Goal: Information Seeking & Learning: Check status

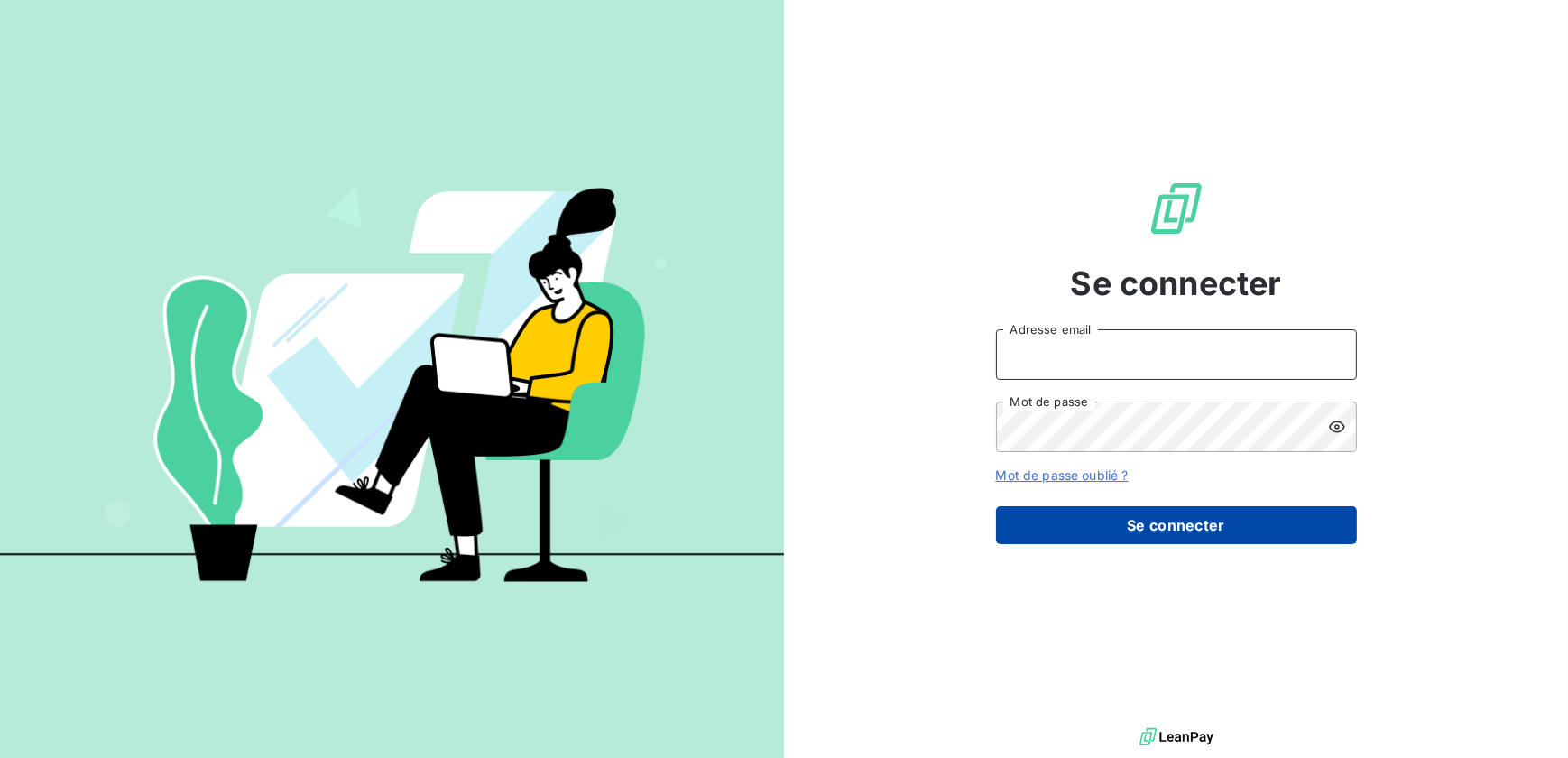
type input "[EMAIL_ADDRESS][DOMAIN_NAME]"
click at [1123, 527] on button "Se connecter" at bounding box center [1176, 525] width 361 height 38
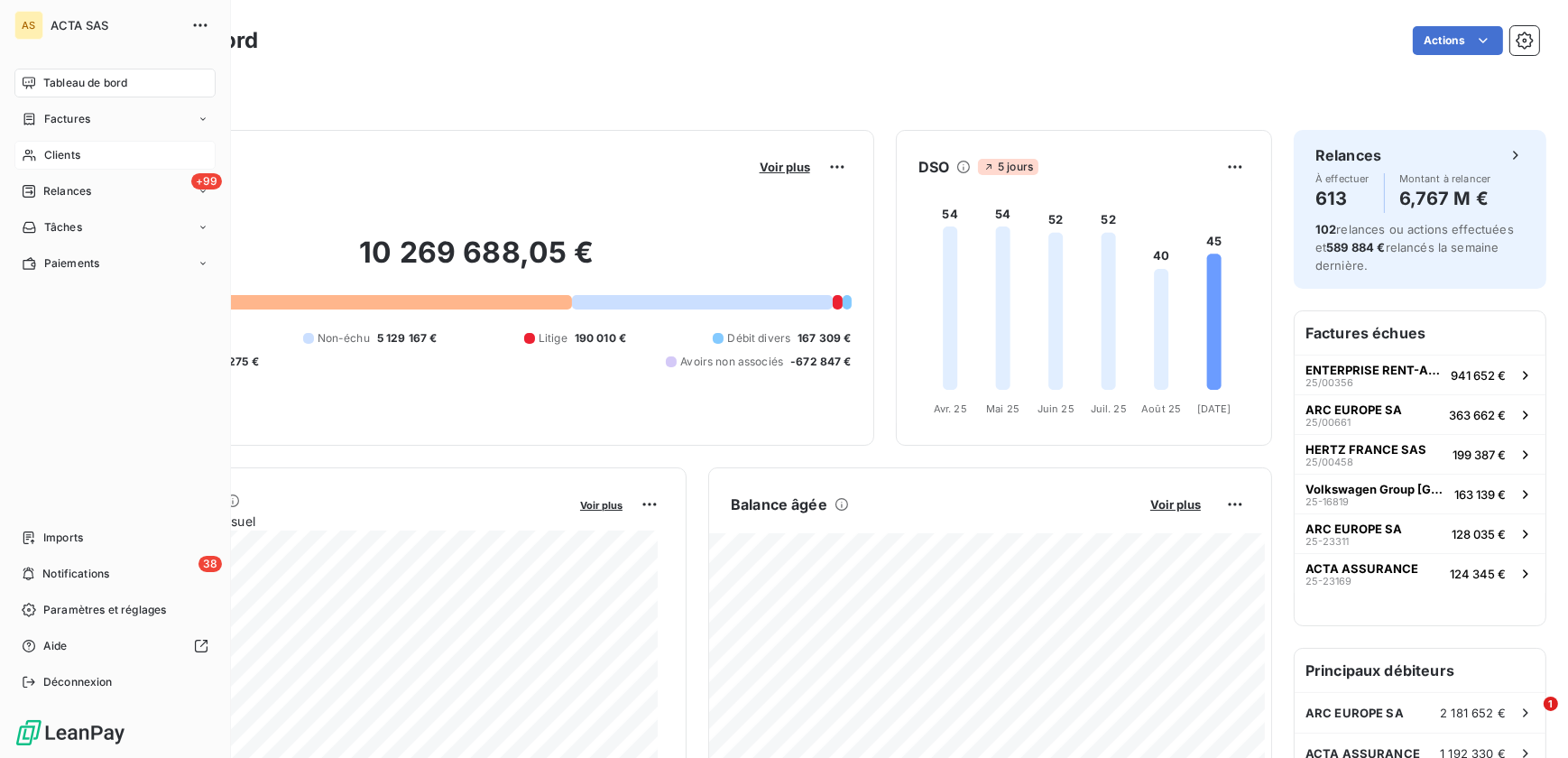
click at [84, 150] on div "Clients" at bounding box center [115, 155] width 201 height 29
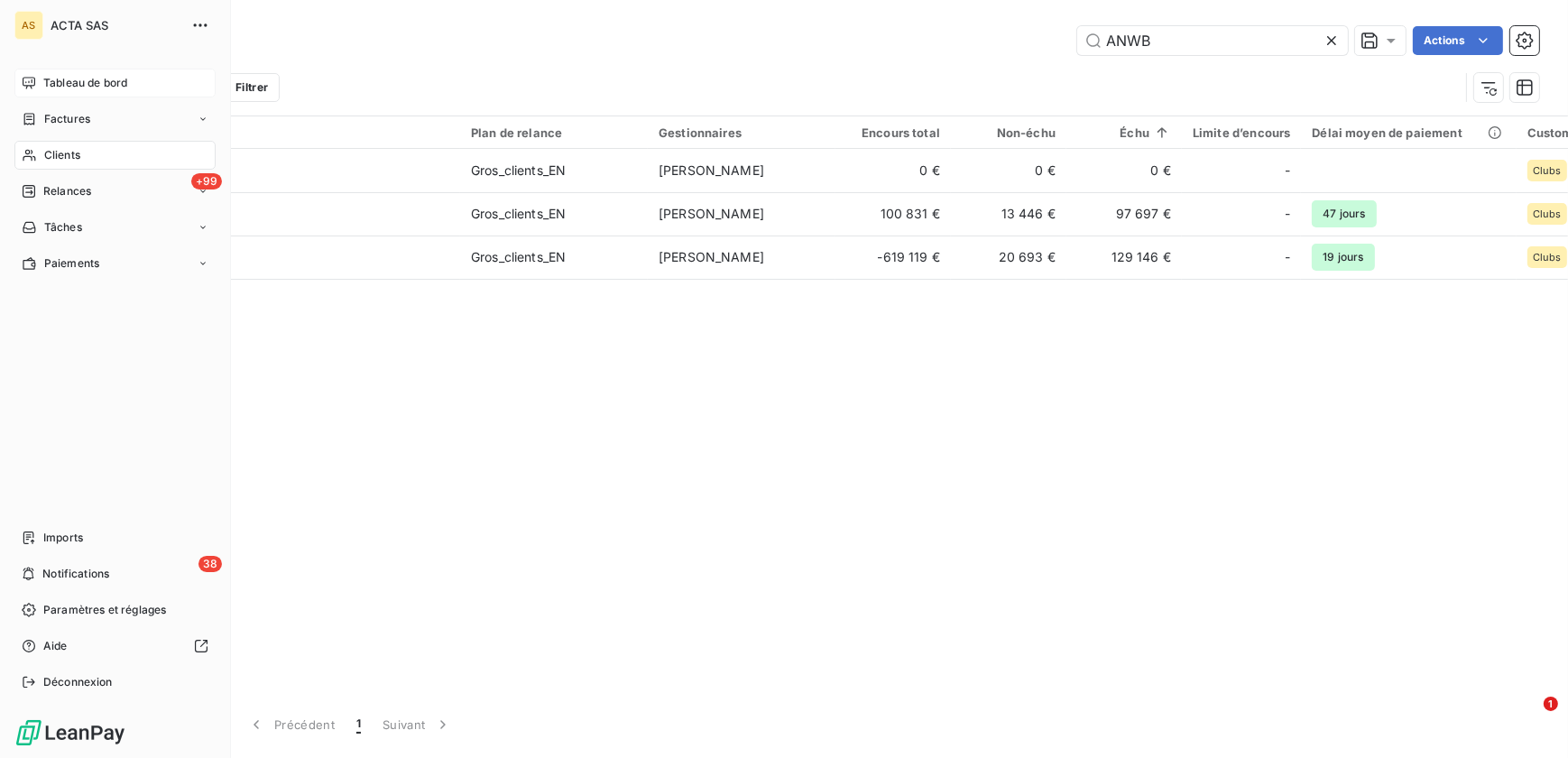
type input "ANWB"
click at [75, 72] on div "Tableau de bord" at bounding box center [115, 83] width 201 height 29
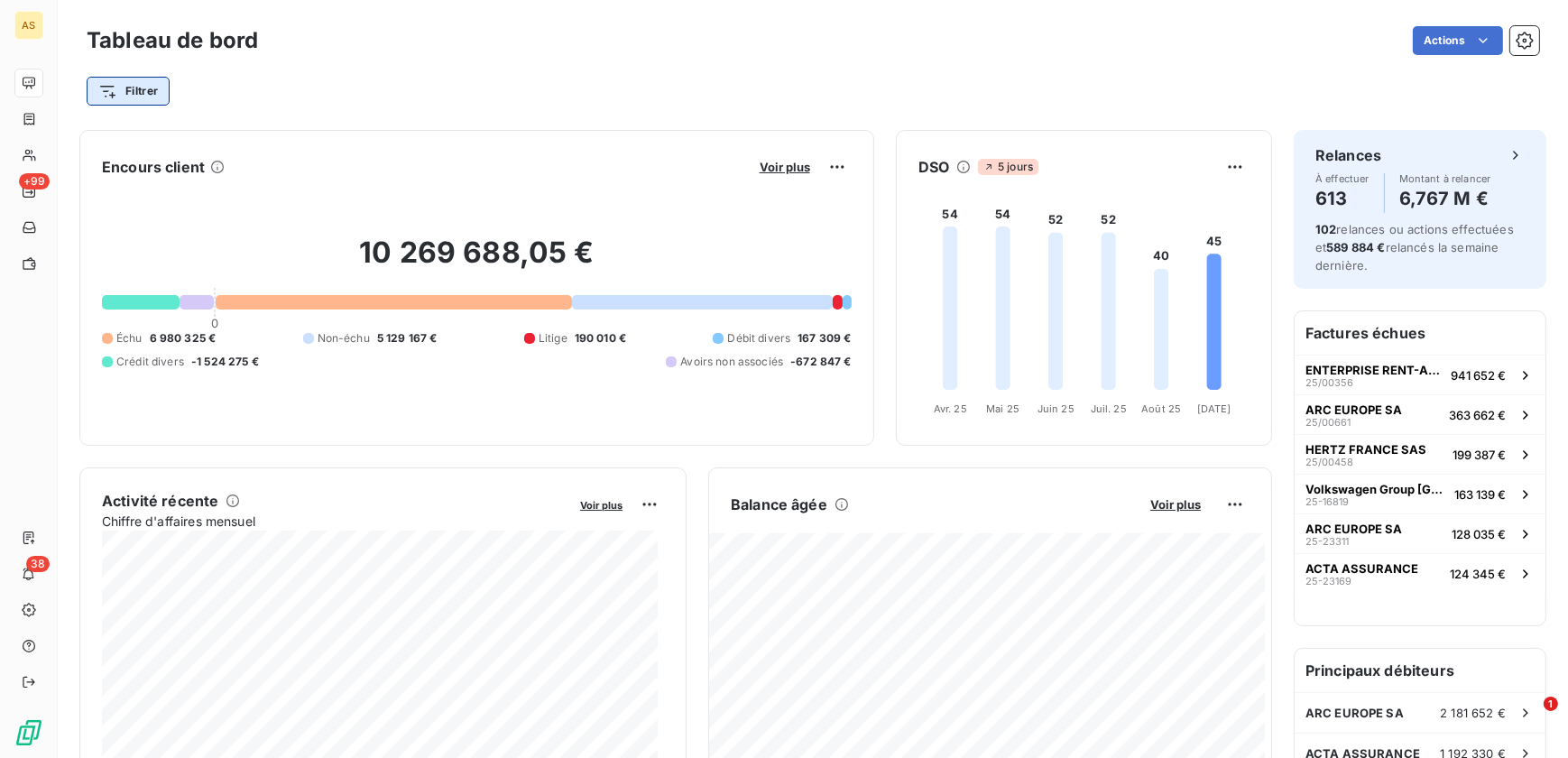
click at [118, 79] on html "AS +99 38 Tableau de bord Actions Filtrer Encours client Voir plus 10 269 688,0…" at bounding box center [784, 379] width 1568 height 758
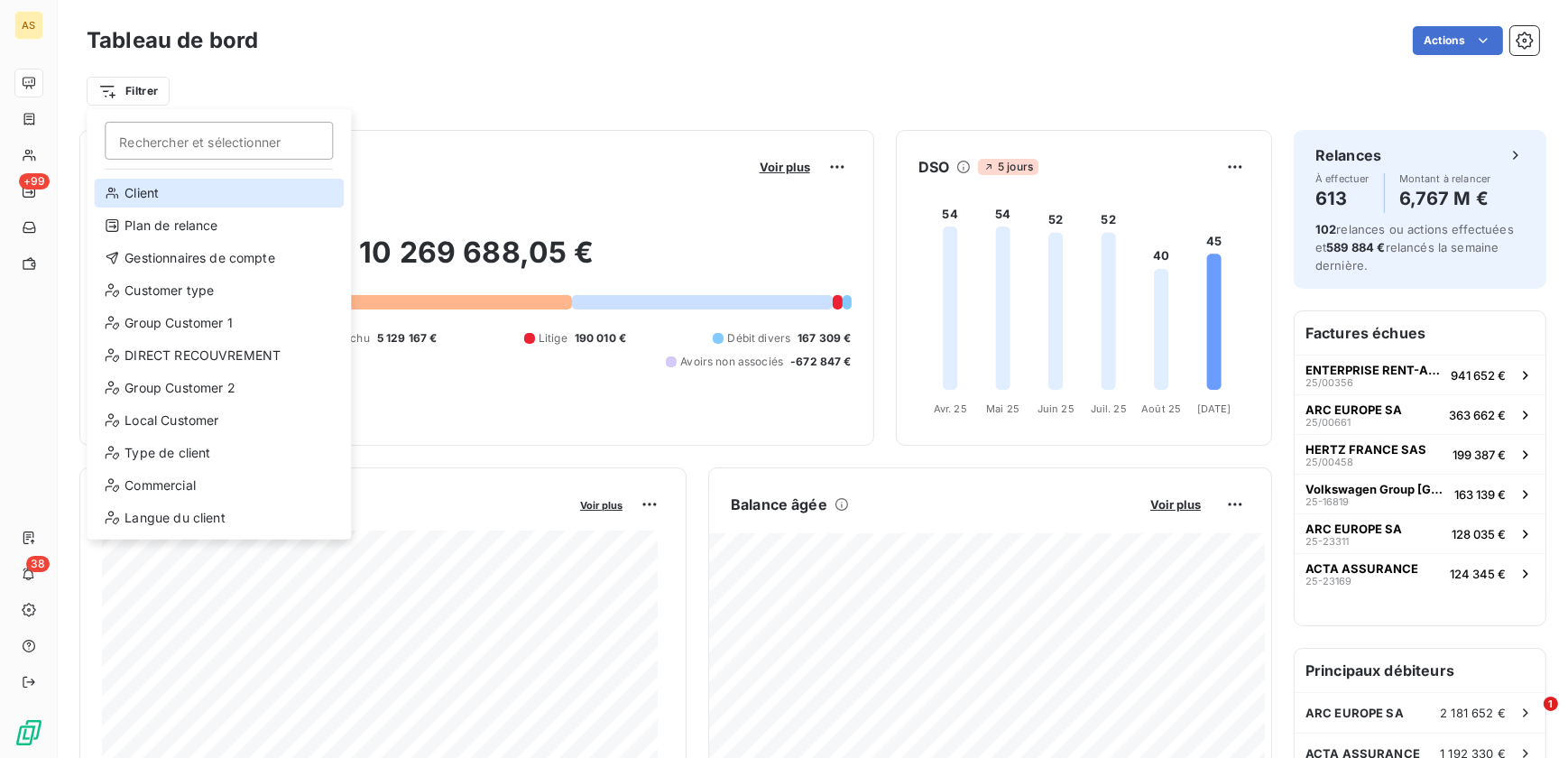
click at [188, 189] on div "Client" at bounding box center [219, 193] width 250 height 29
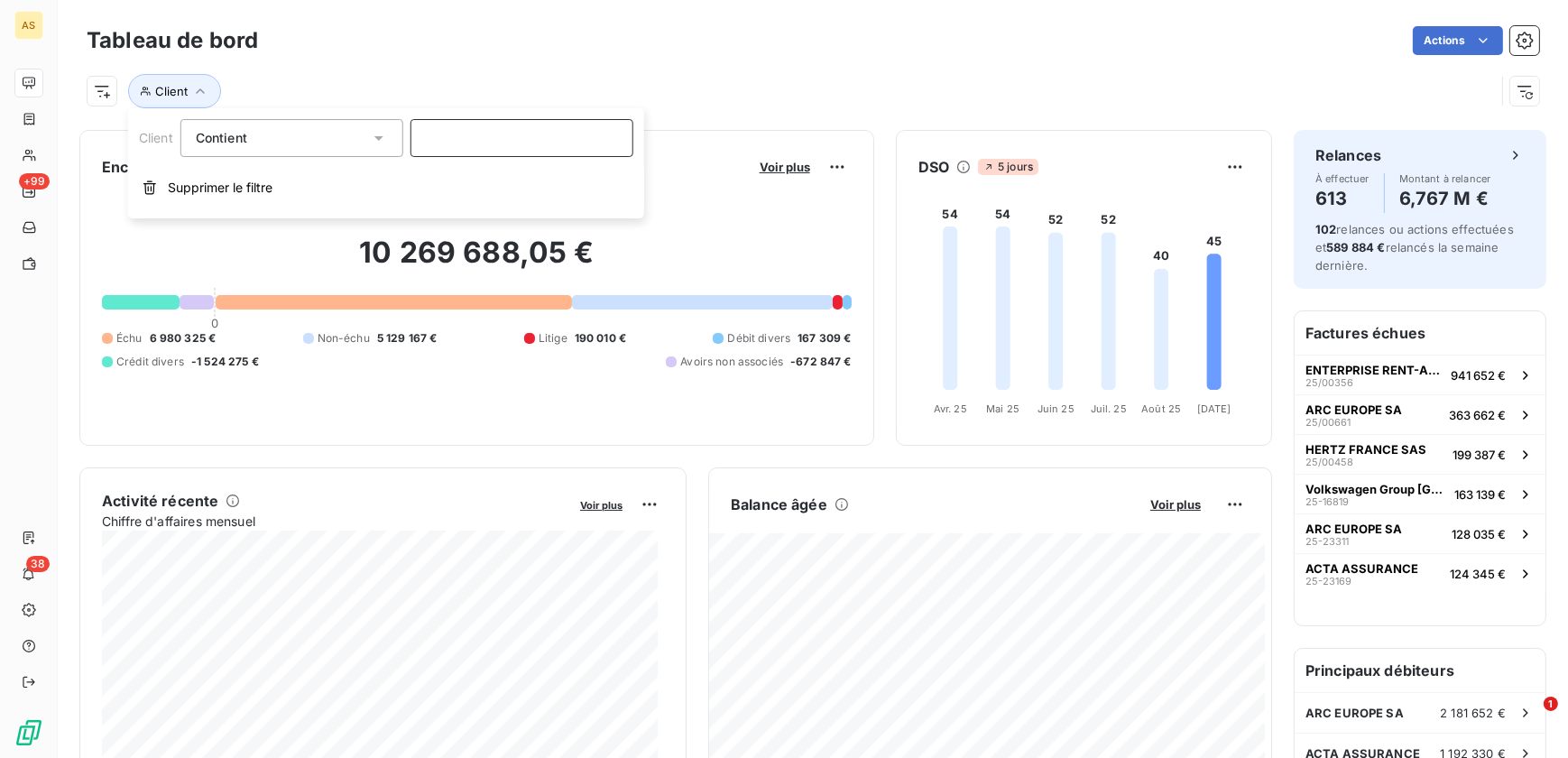
click at [469, 145] on input at bounding box center [521, 138] width 223 height 38
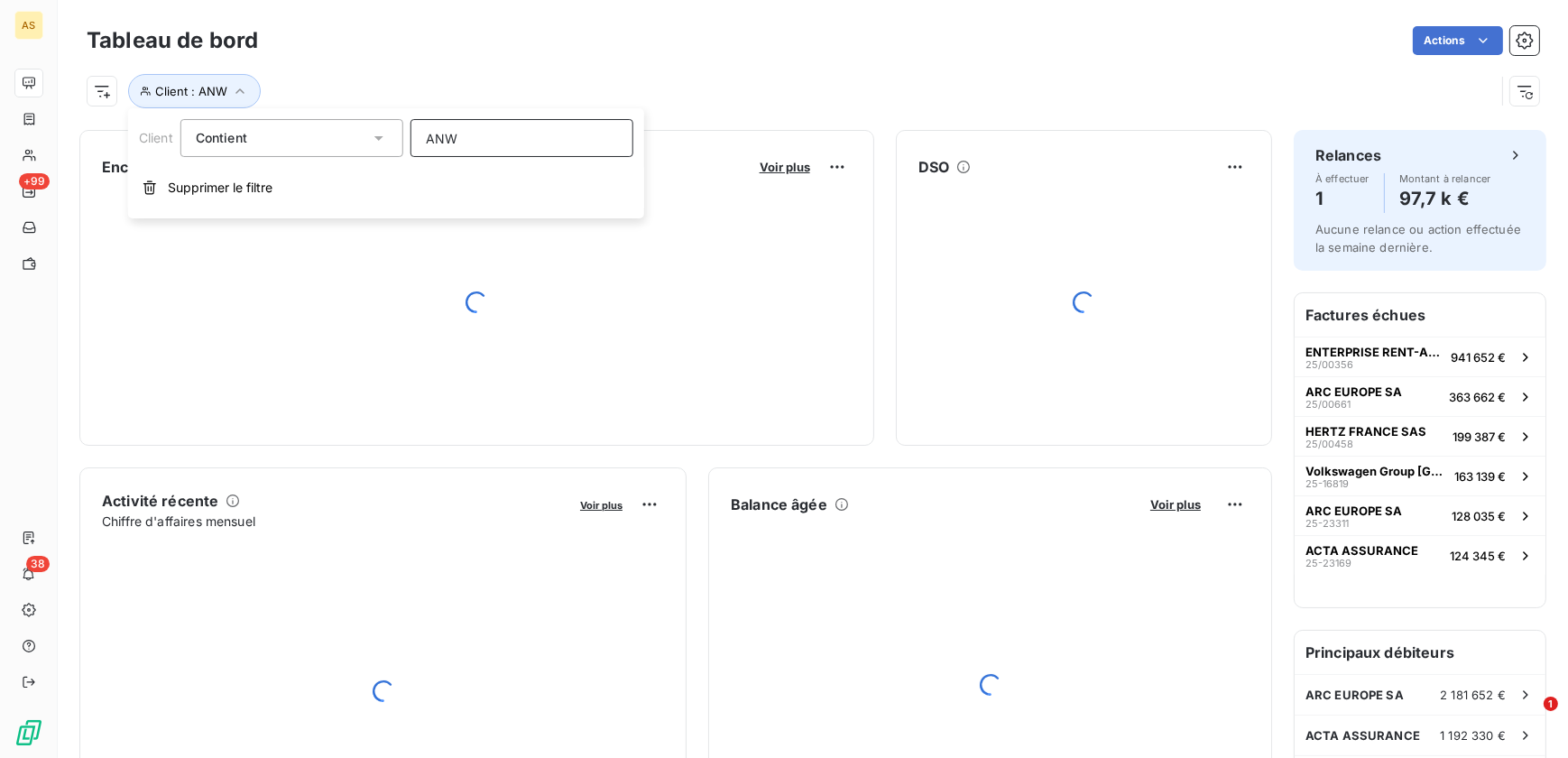
type input "ANWB"
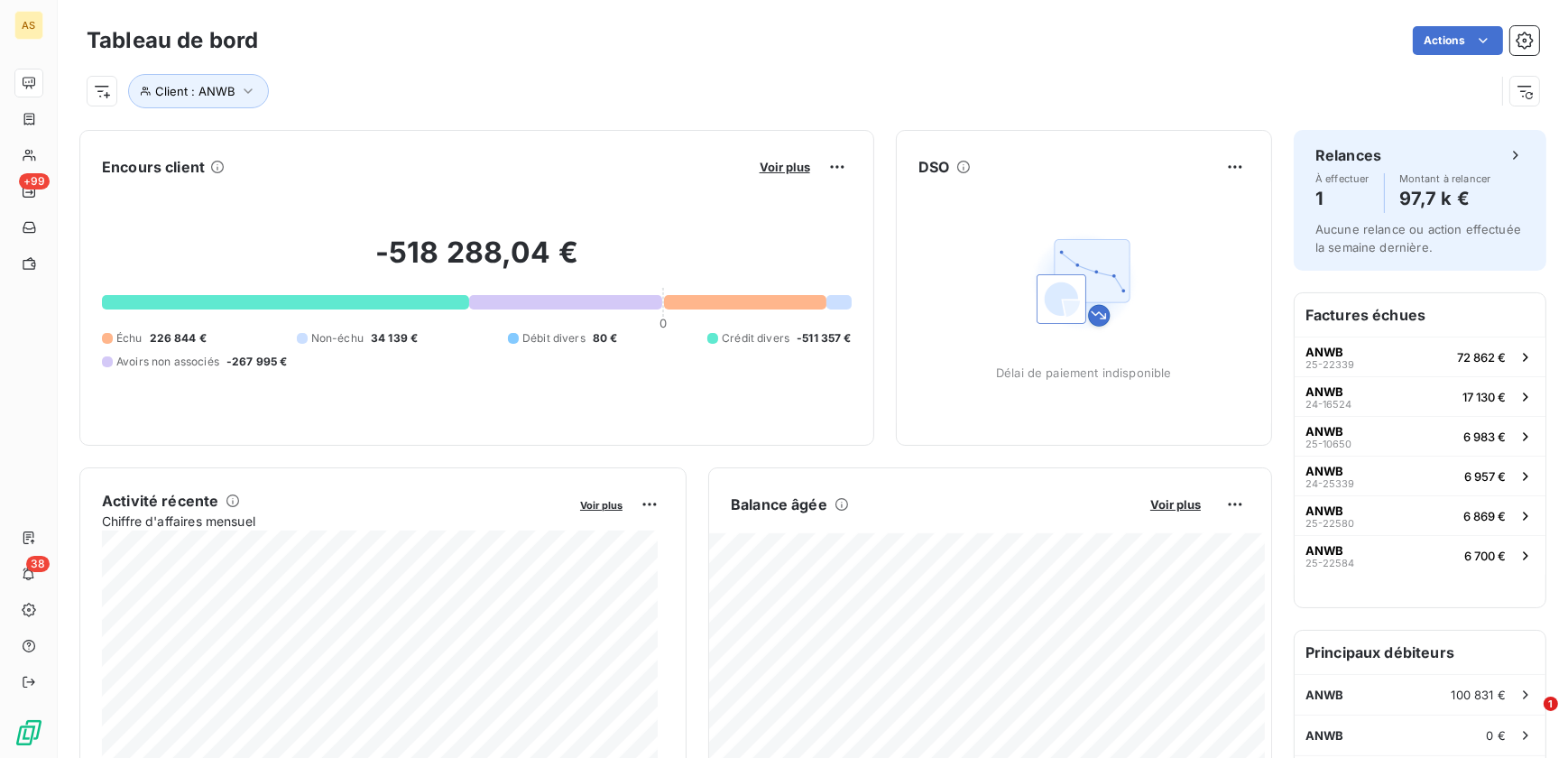
click at [730, 93] on div "Client : ANWB" at bounding box center [791, 90] width 1409 height 34
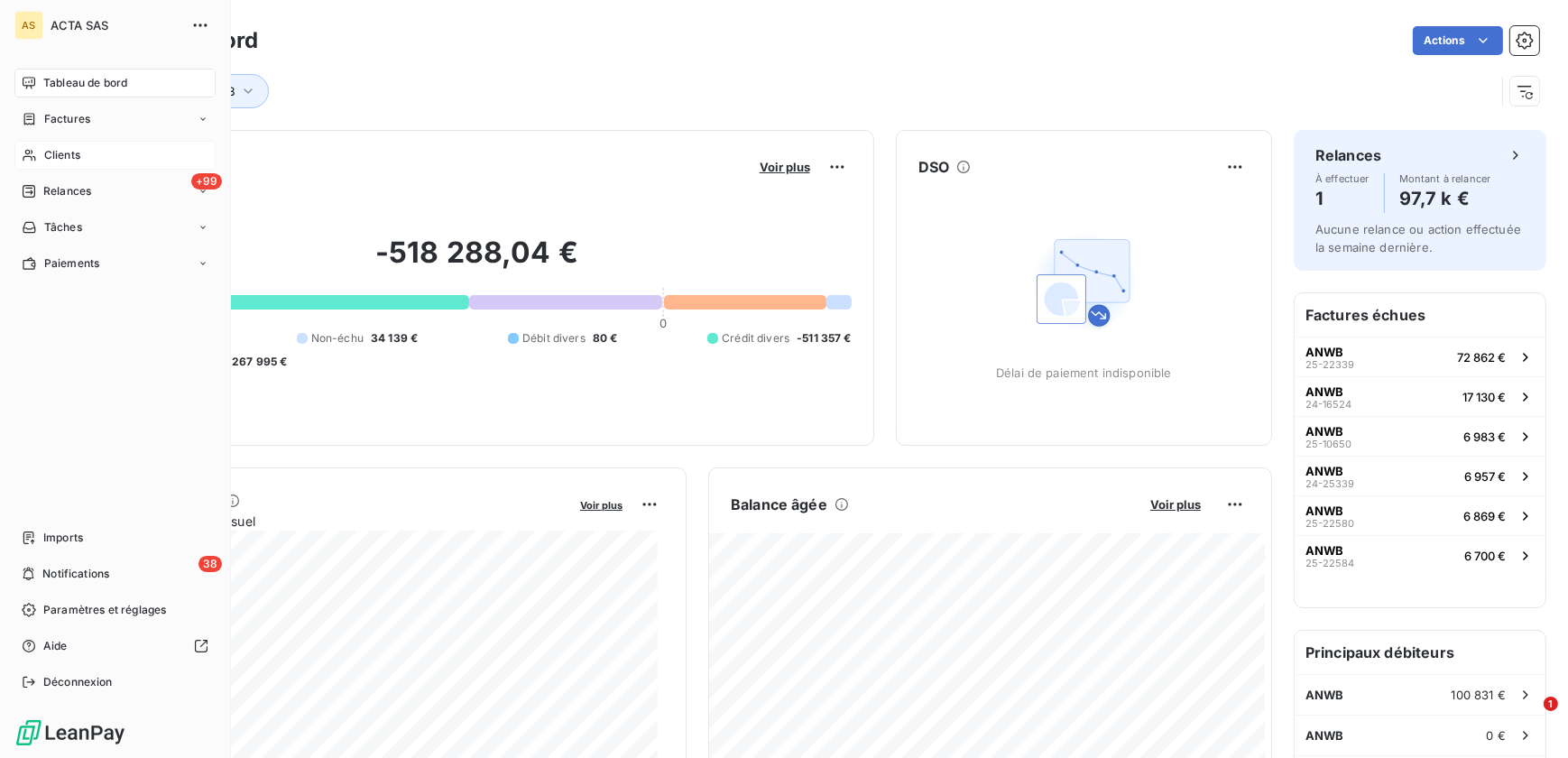
click at [135, 151] on div "Clients" at bounding box center [115, 155] width 201 height 29
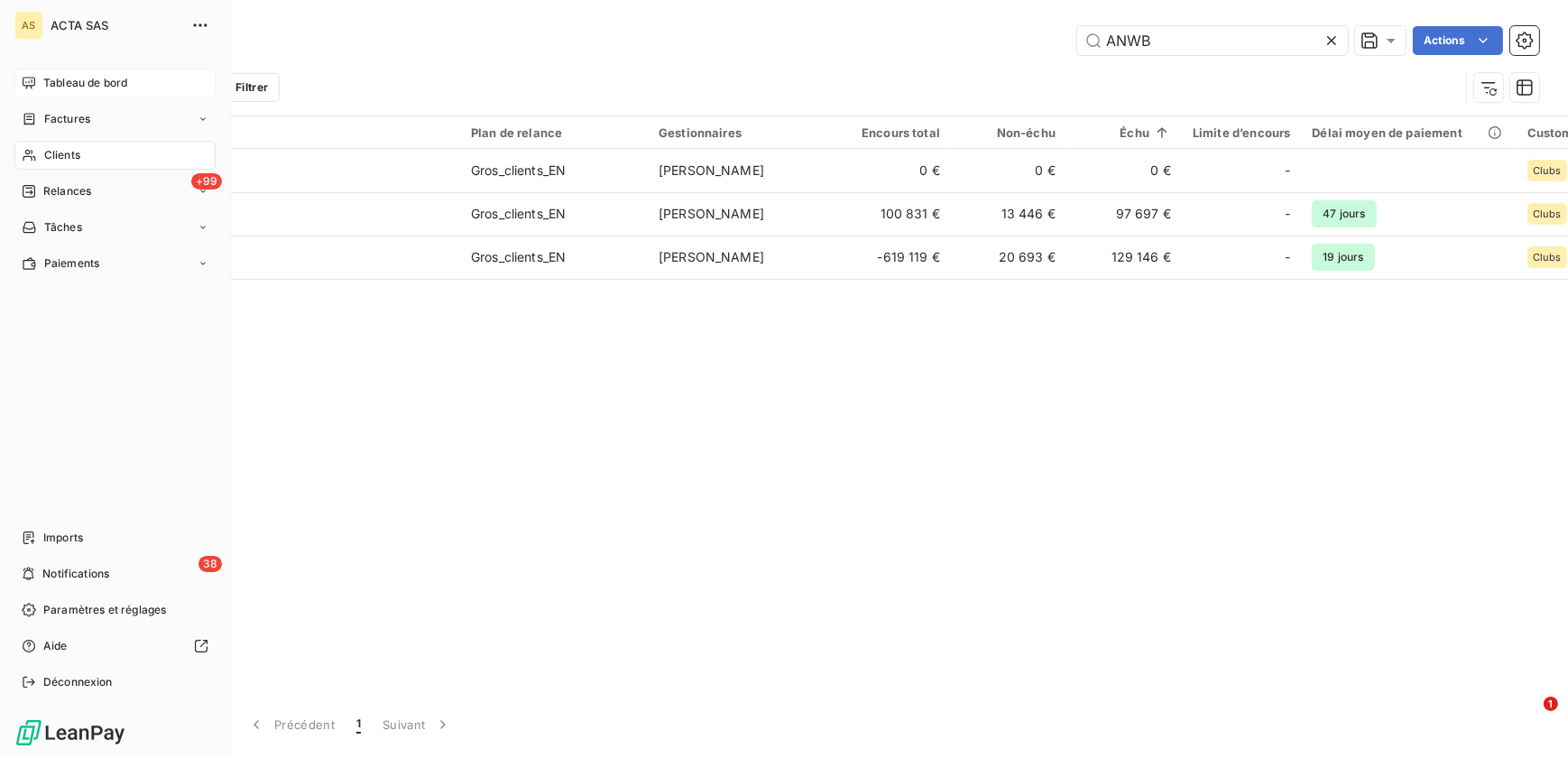
click at [101, 79] on span "Tableau de bord" at bounding box center [85, 82] width 84 height 16
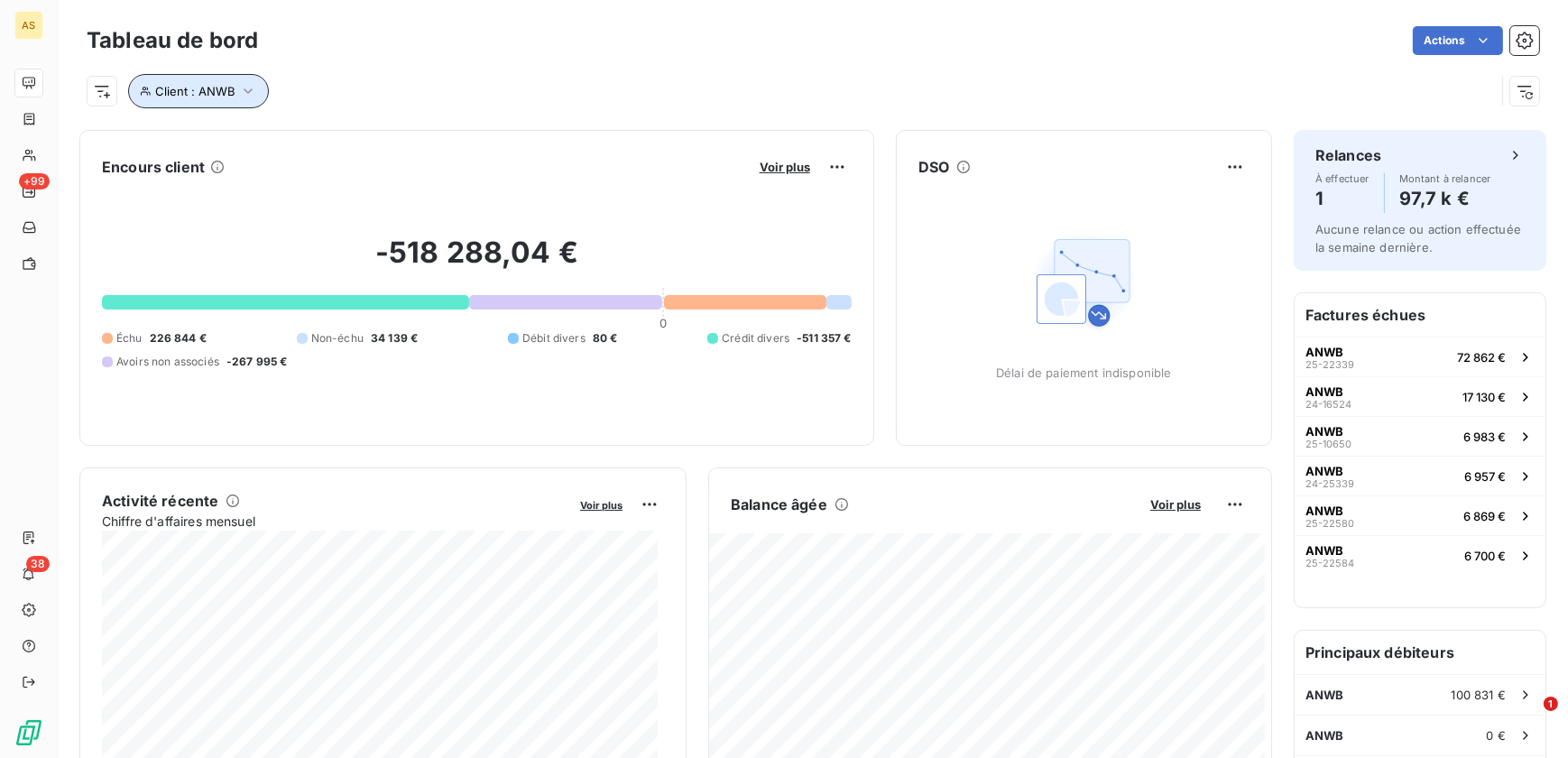
click at [240, 92] on icon "button" at bounding box center [248, 90] width 18 height 18
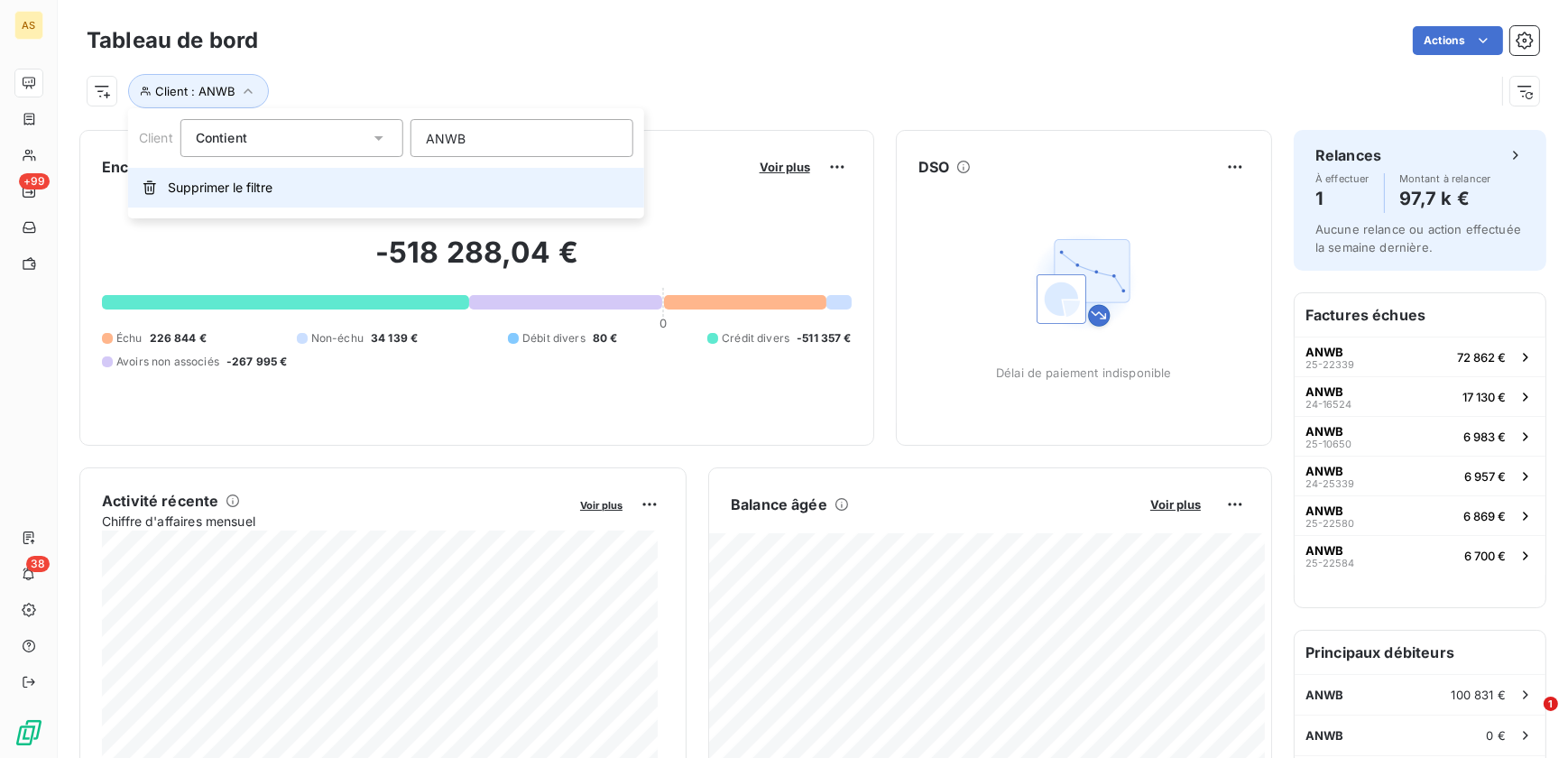
click at [256, 190] on span "Supprimer le filtre" at bounding box center [220, 187] width 104 height 18
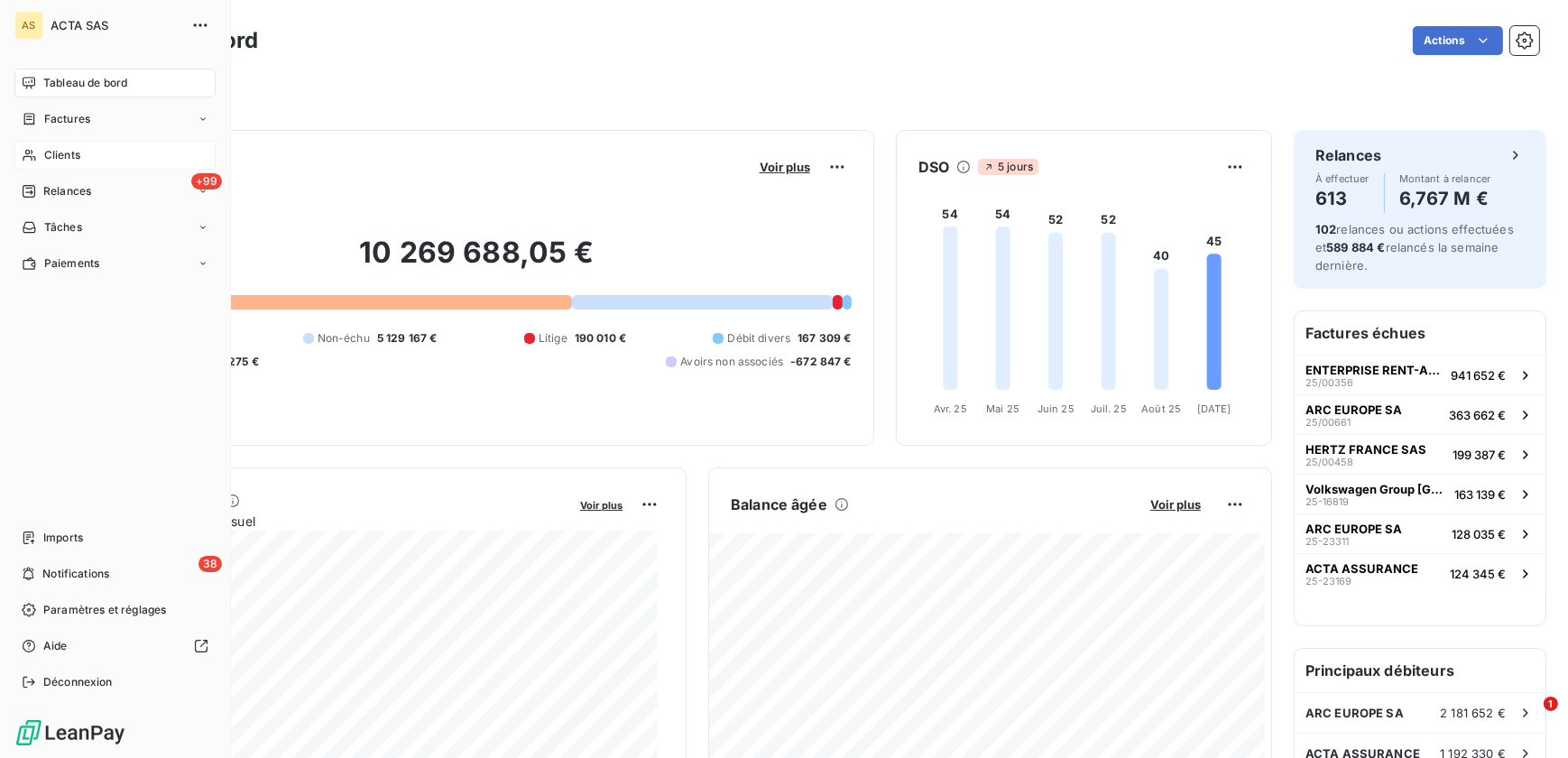
click at [107, 160] on div "Clients" at bounding box center [115, 155] width 201 height 29
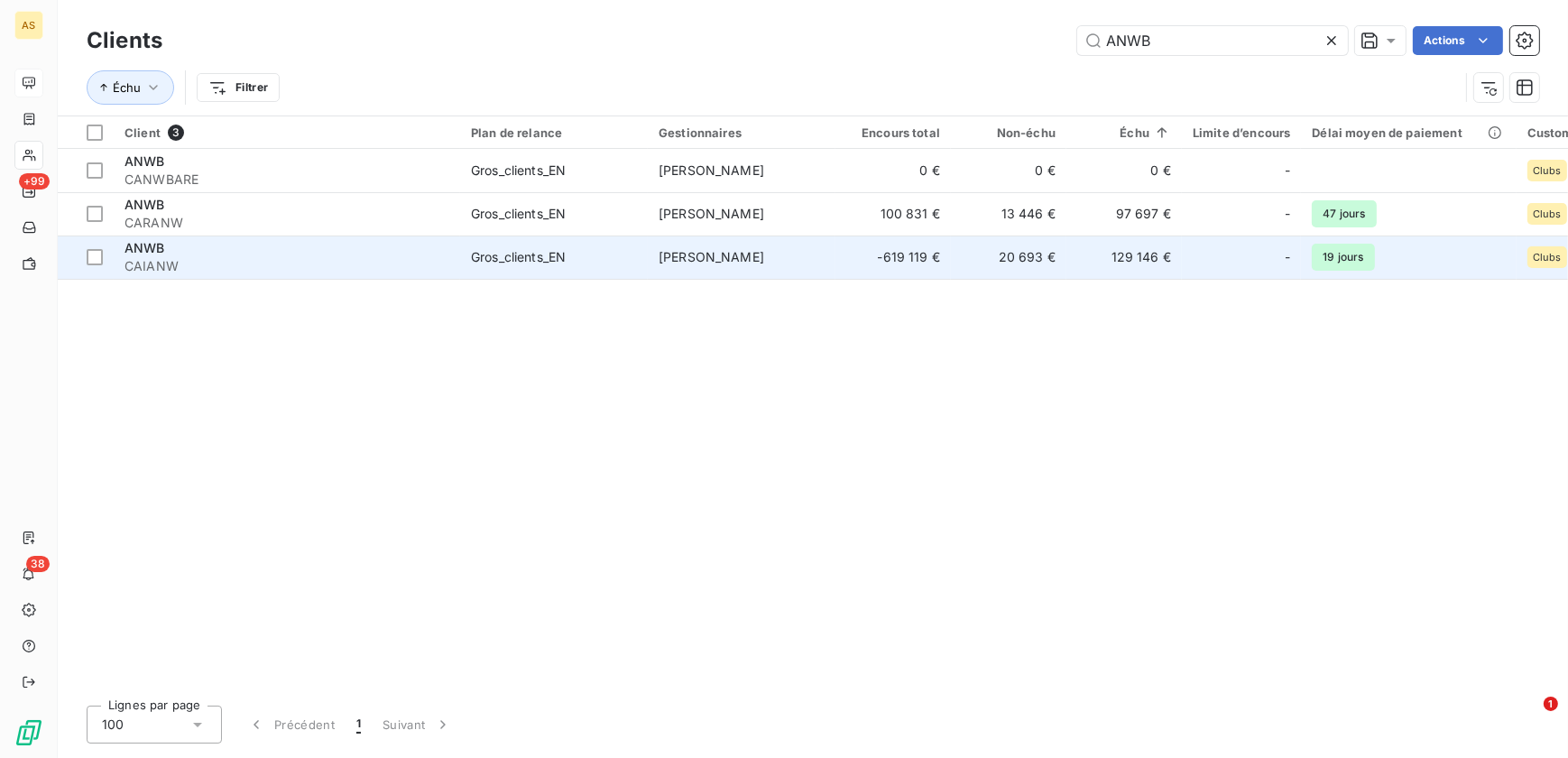
click at [155, 251] on span "ANWB" at bounding box center [145, 247] width 41 height 15
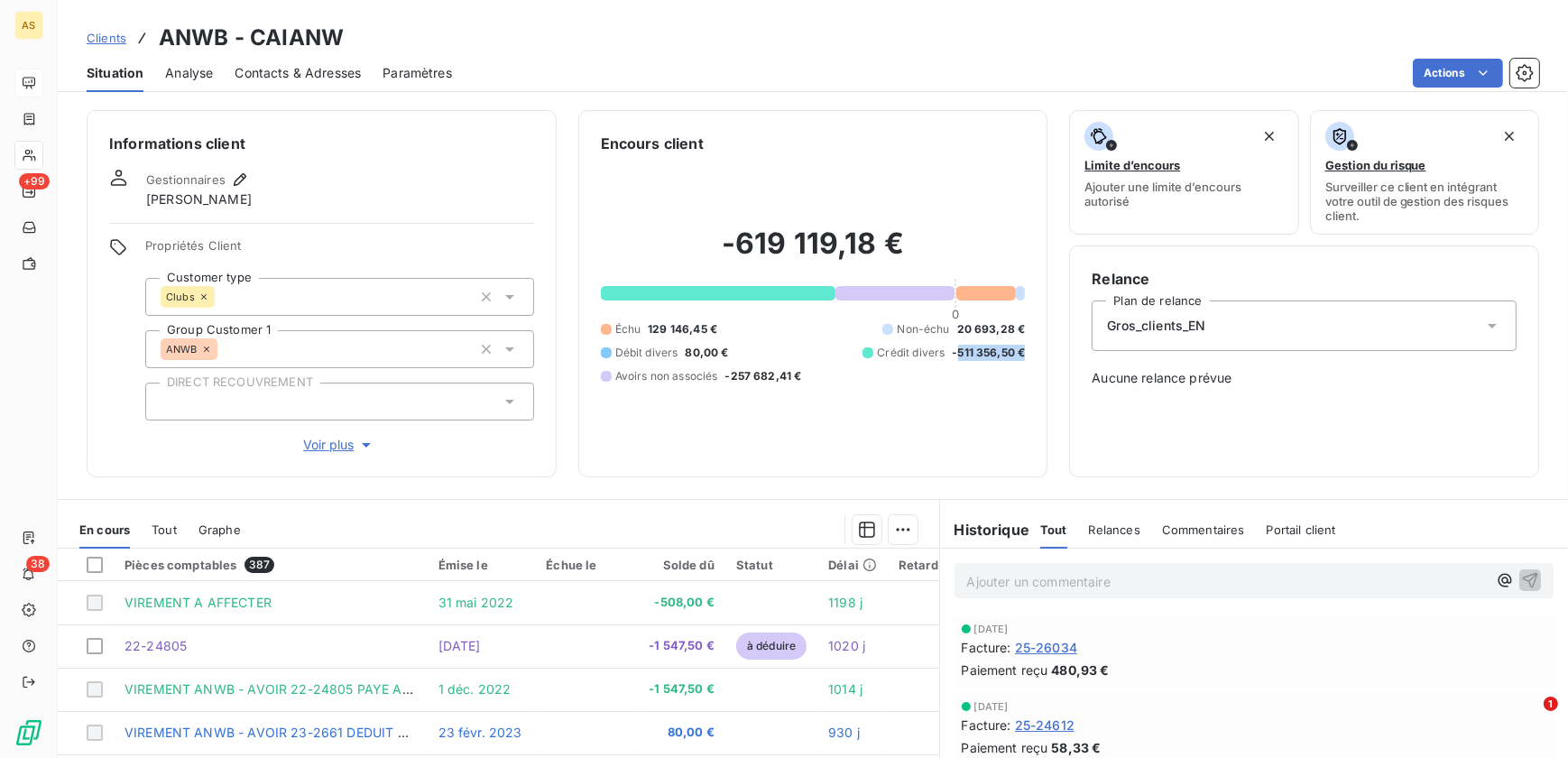
drag, startPoint x: 948, startPoint y: 351, endPoint x: 1048, endPoint y: 352, distance: 100.0
click at [1048, 352] on div "Informations client Gestionnaires [PERSON_NAME] Propriétés Client Customer type…" at bounding box center [813, 294] width 1510 height 367
drag, startPoint x: 1048, startPoint y: 352, endPoint x: 977, endPoint y: 418, distance: 96.9
click at [977, 418] on div "-619 119,18 € 0 Échu 129 146,45 € Non-échu 20 693,28 € Débit divers 80,00 € Cré…" at bounding box center [814, 305] width 425 height 300
drag, startPoint x: 944, startPoint y: 346, endPoint x: 1029, endPoint y: 352, distance: 85.2
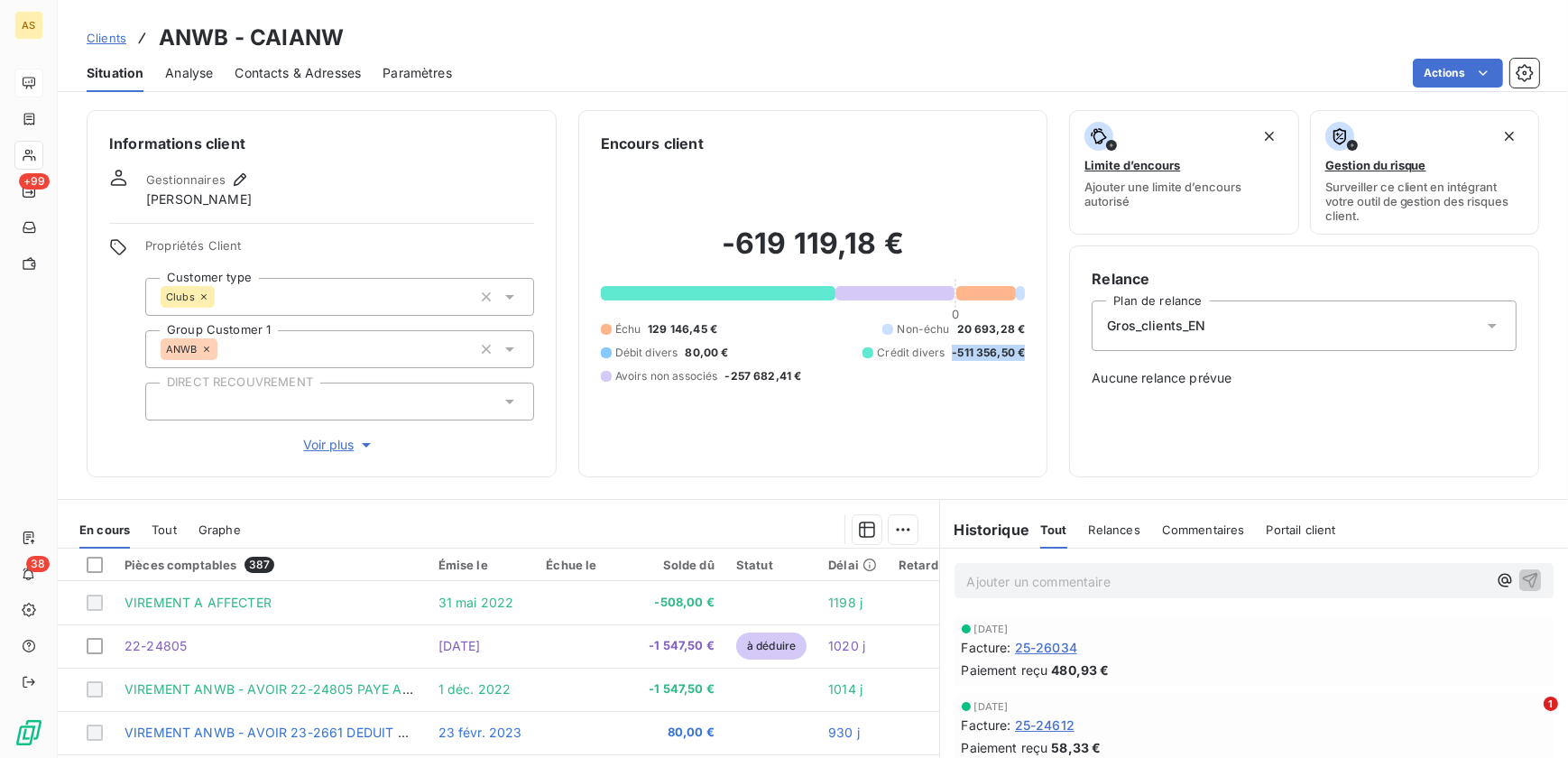
click at [1029, 352] on div "Encours client -619 119,18 € 0 Échu 129 146,45 € Non-échu 20 693,28 € Débit div…" at bounding box center [813, 294] width 470 height 367
drag, startPoint x: 1029, startPoint y: 352, endPoint x: 1003, endPoint y: 370, distance: 31.6
click at [1015, 357] on span "-511 356,50 €" at bounding box center [988, 352] width 73 height 16
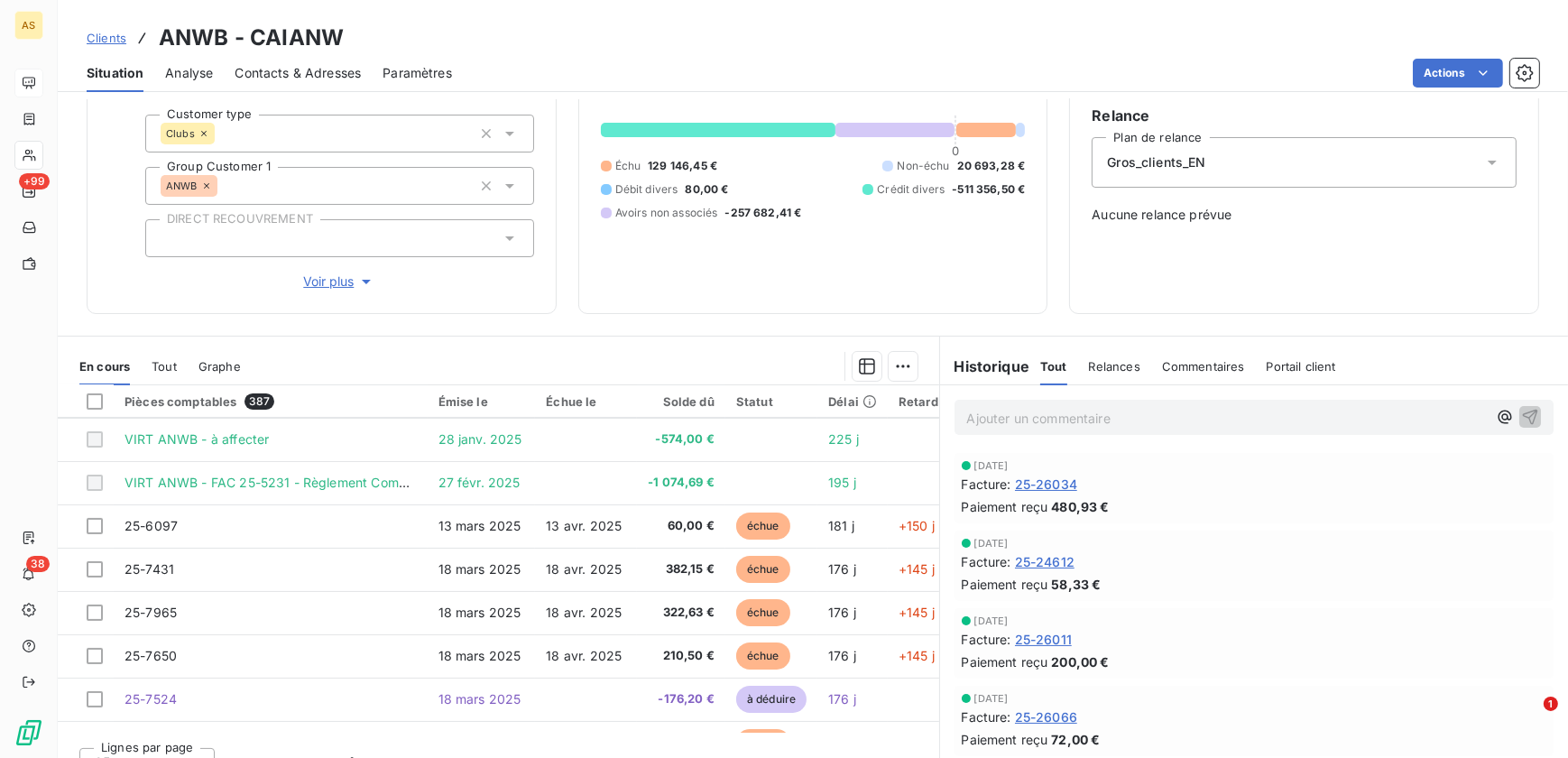
scroll to position [351, 0]
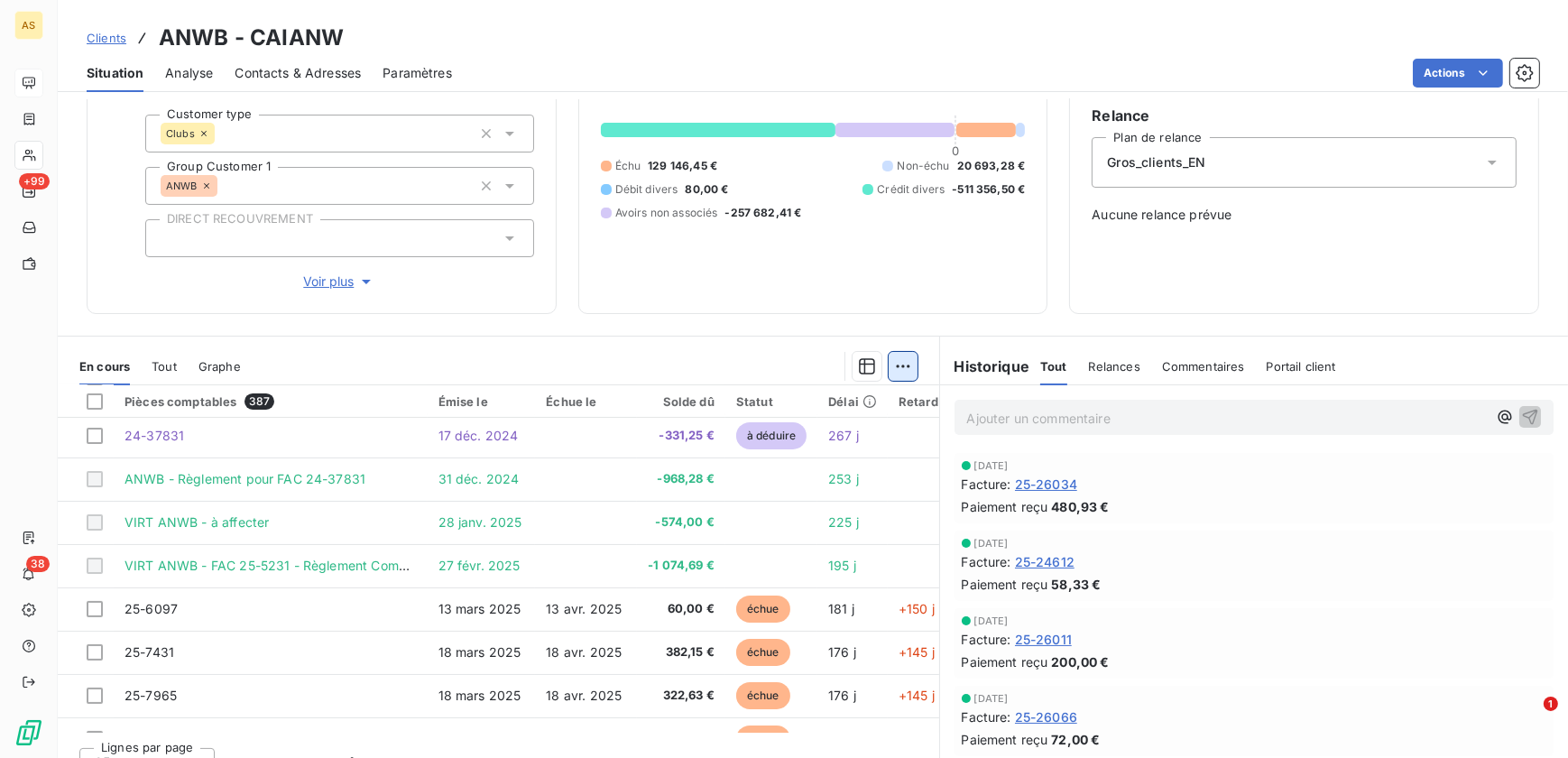
click at [906, 354] on html "AS +99 38 Clients ANWB - CAIANW Situation Analyse Contacts & Adresses Paramètre…" at bounding box center [784, 379] width 1568 height 758
click at [796, 357] on html "AS +99 38 Clients ANWB - CAIANW Situation Analyse Contacts & Adresses Paramètre…" at bounding box center [784, 379] width 1568 height 758
click at [873, 355] on button "button" at bounding box center [867, 366] width 29 height 29
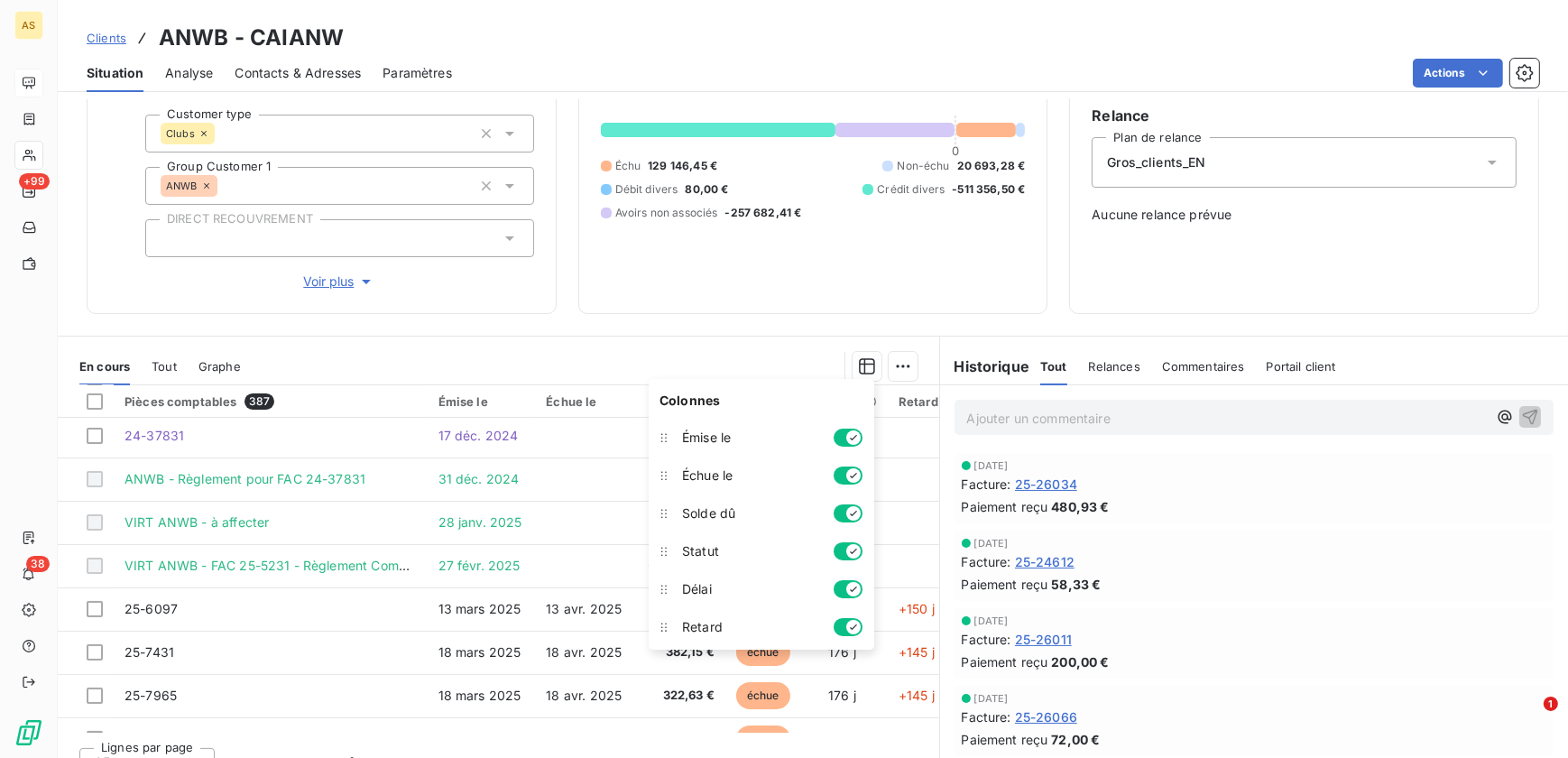
click at [734, 348] on div "En cours Tout Graphe" at bounding box center [499, 366] width 882 height 38
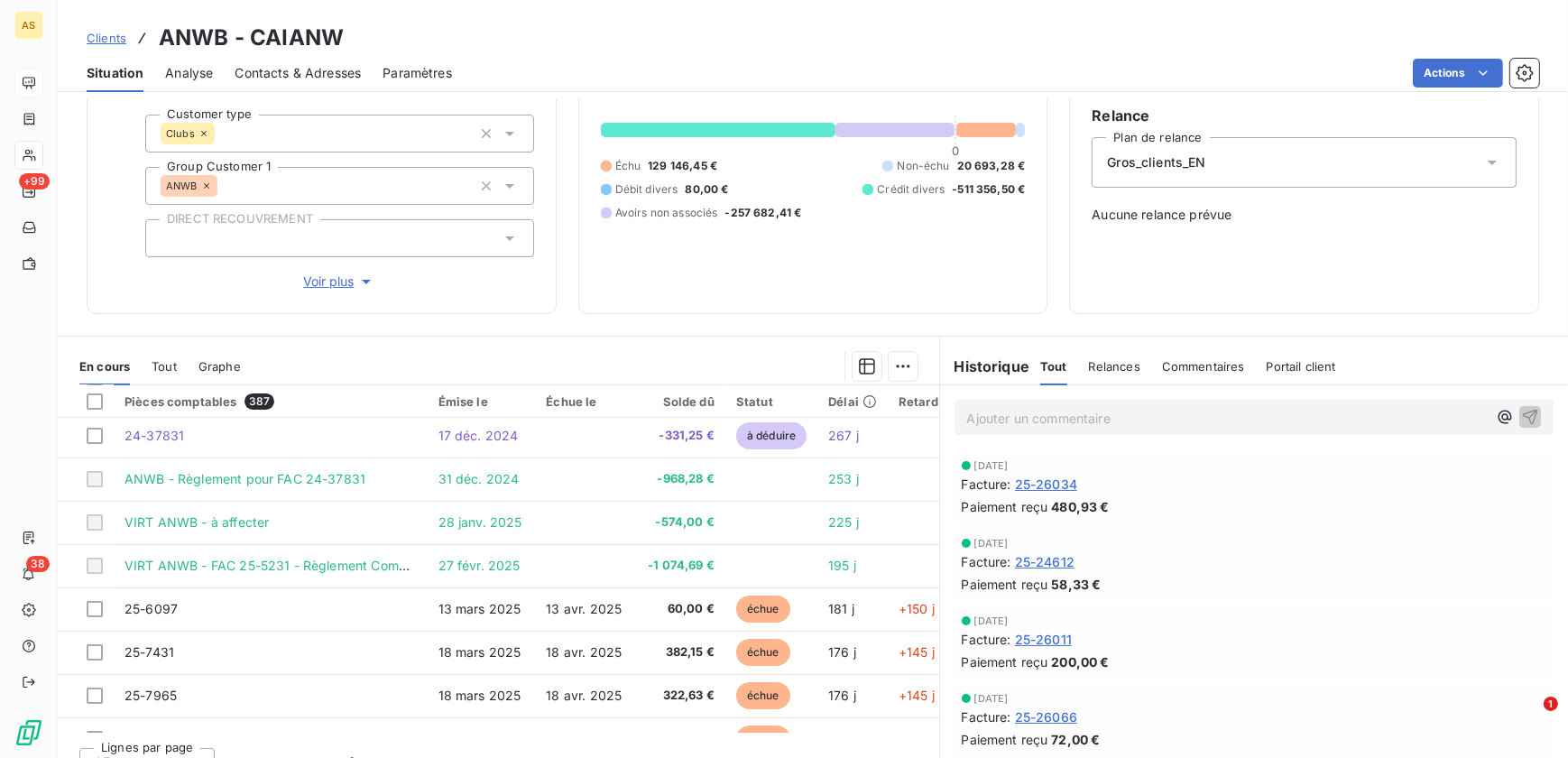
click at [161, 363] on span "Tout" at bounding box center [164, 365] width 25 height 14
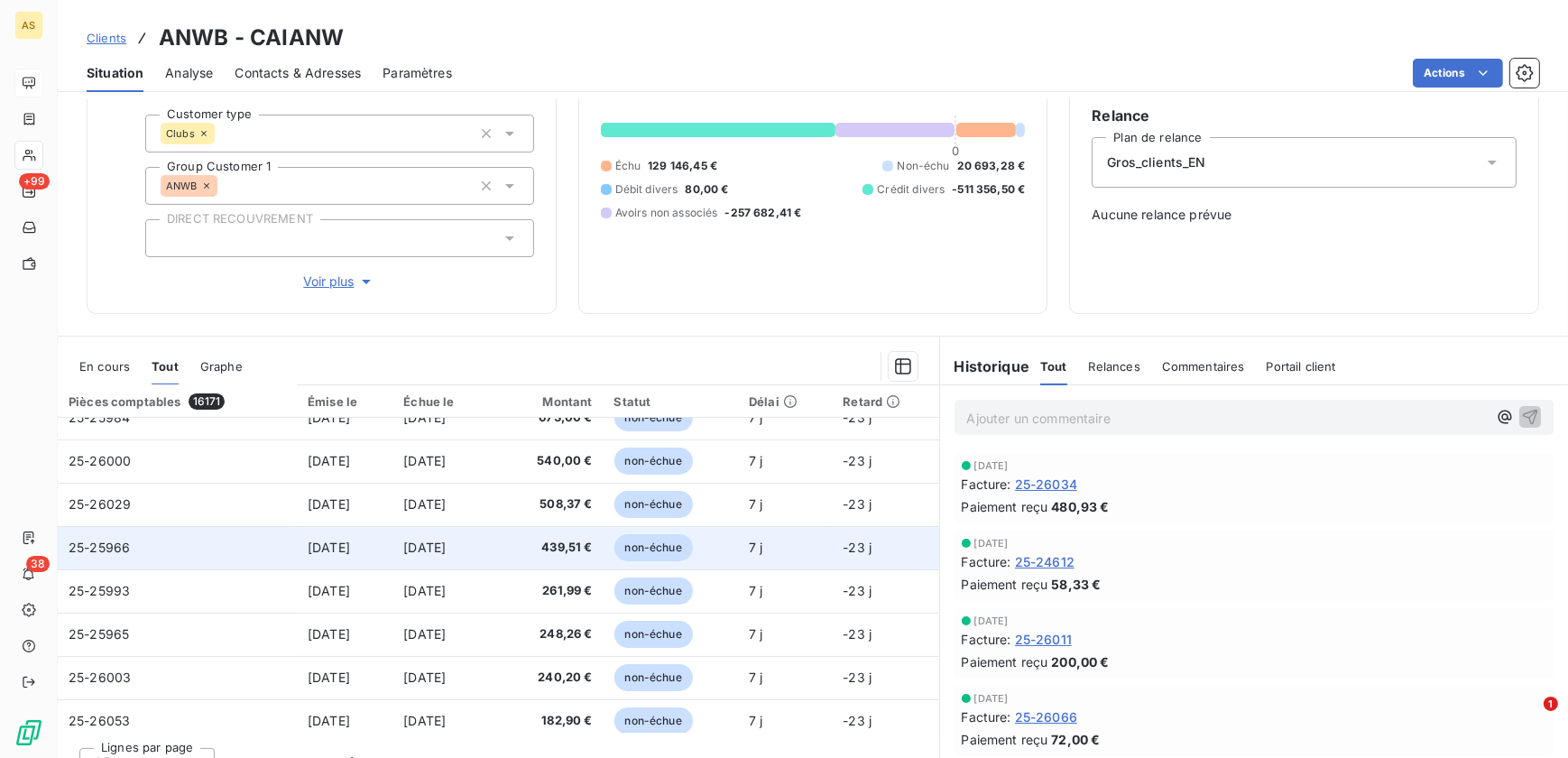
scroll to position [0, 0]
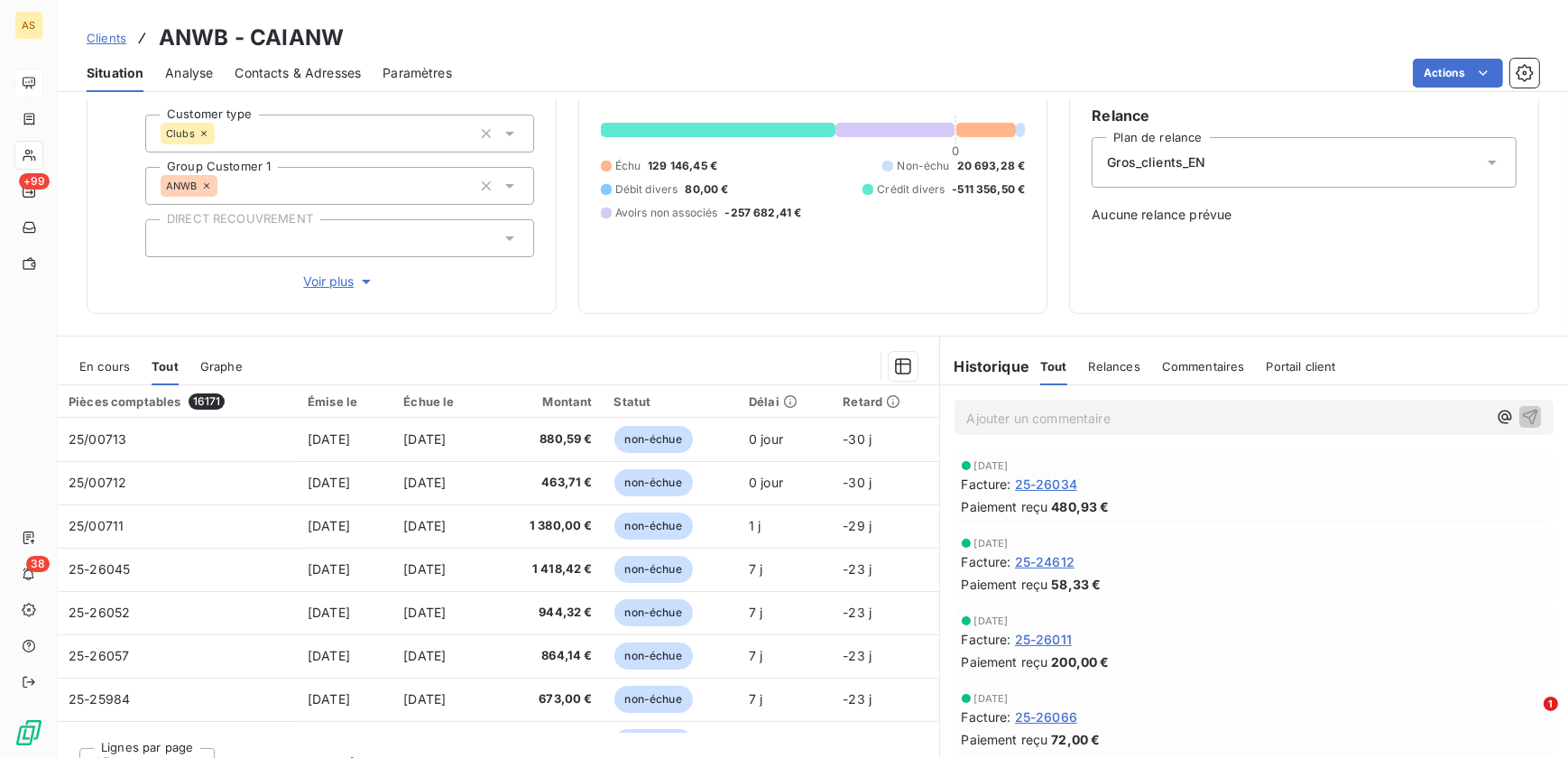
click at [116, 359] on span "En cours" at bounding box center [104, 365] width 50 height 14
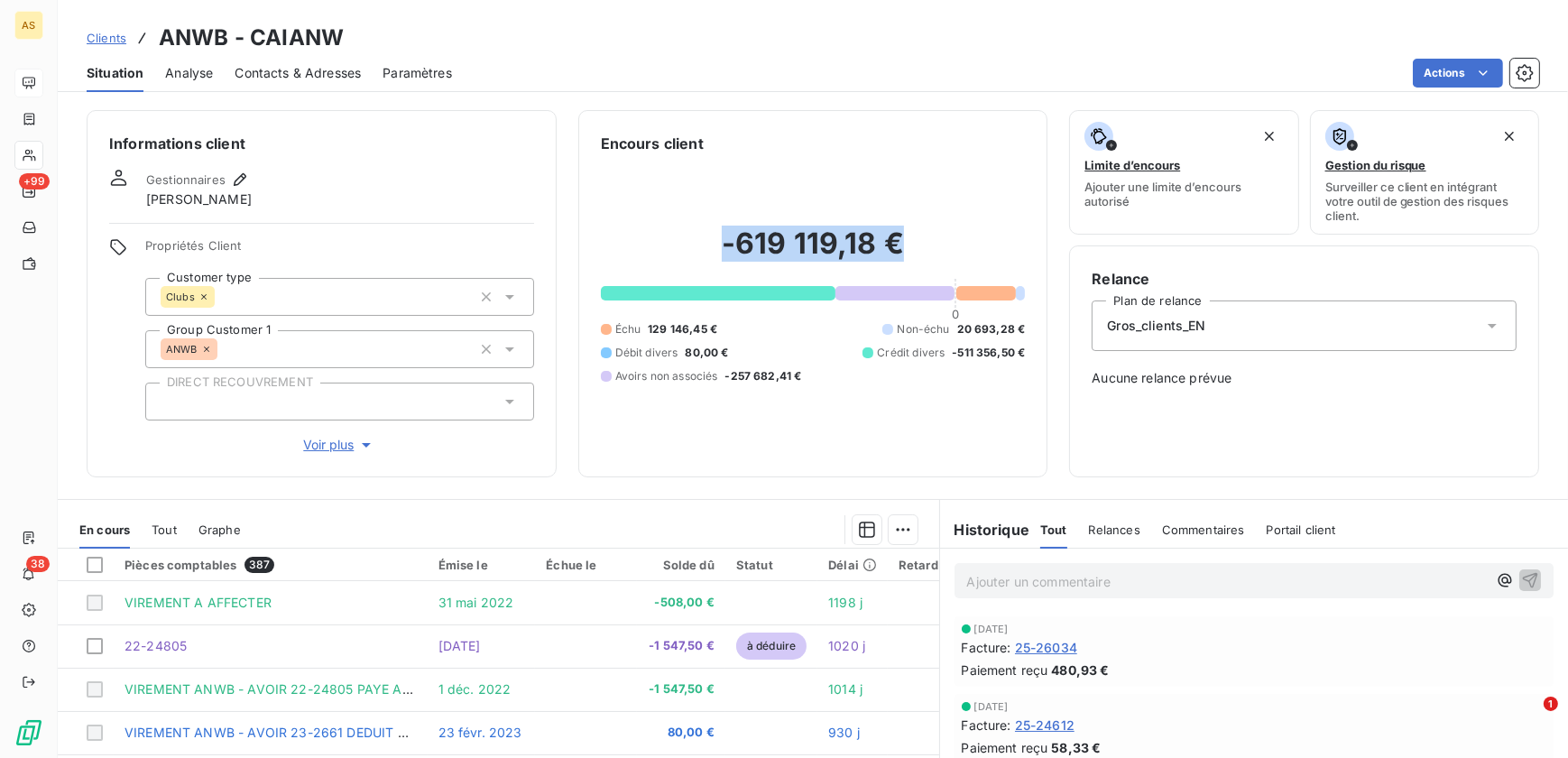
drag, startPoint x: 721, startPoint y: 251, endPoint x: 955, endPoint y: 251, distance: 234.0
click at [955, 251] on h2 "-619 119,18 €" at bounding box center [814, 253] width 425 height 54
click at [1171, 462] on div "Relance Plan de relance Gros_clients_EN Aucune relance prévue" at bounding box center [1304, 361] width 470 height 232
drag, startPoint x: 946, startPoint y: 349, endPoint x: 1024, endPoint y: 341, distance: 78.4
click at [1024, 341] on div "Encours client -619 119,18 € 0 Échu 129 146,45 € Non-échu 20 693,28 € Débit div…" at bounding box center [813, 294] width 470 height 367
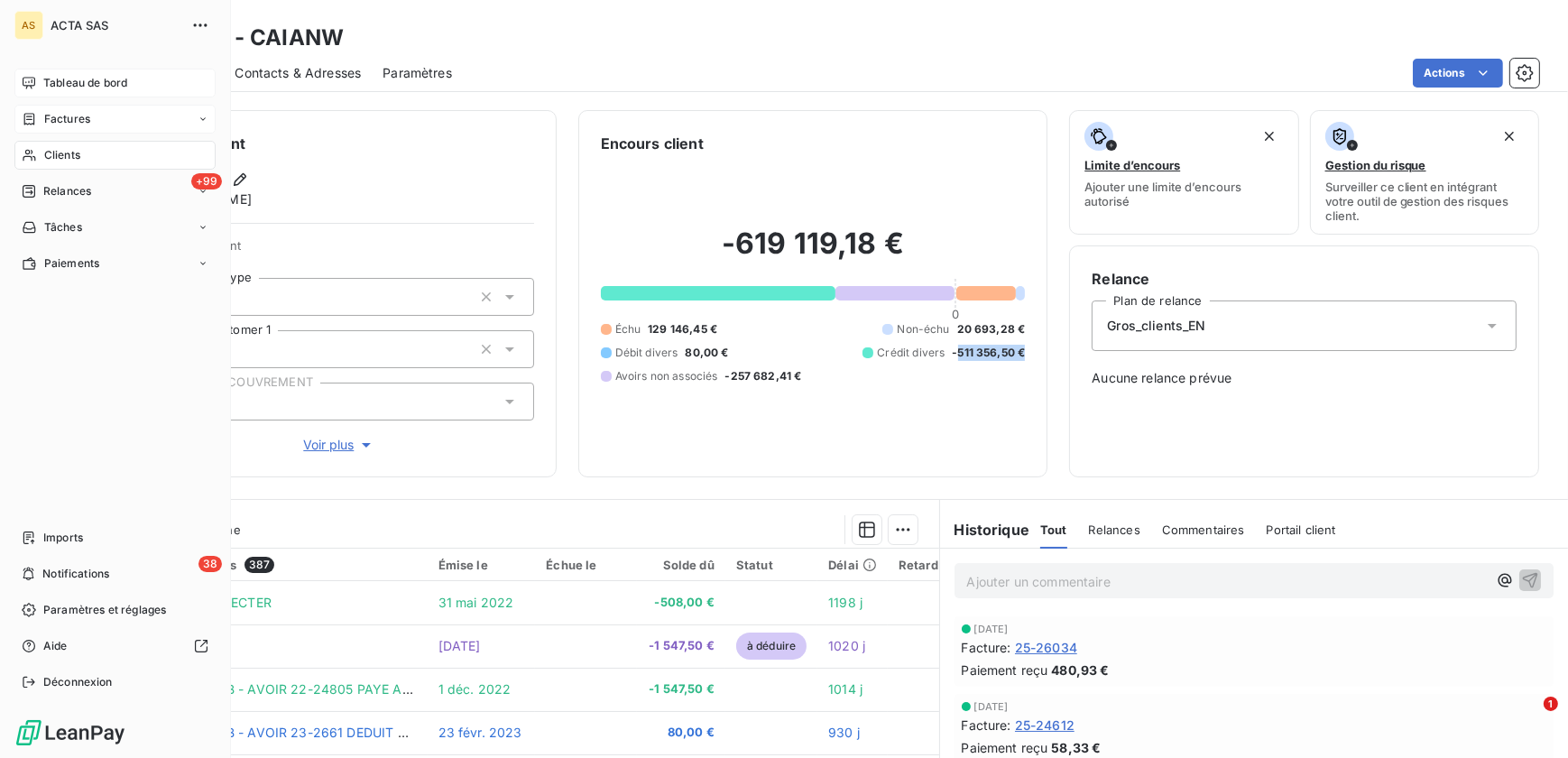
click at [58, 129] on div "Factures" at bounding box center [115, 118] width 201 height 29
click at [161, 172] on nav "Factures Avoirs" at bounding box center [126, 173] width 180 height 65
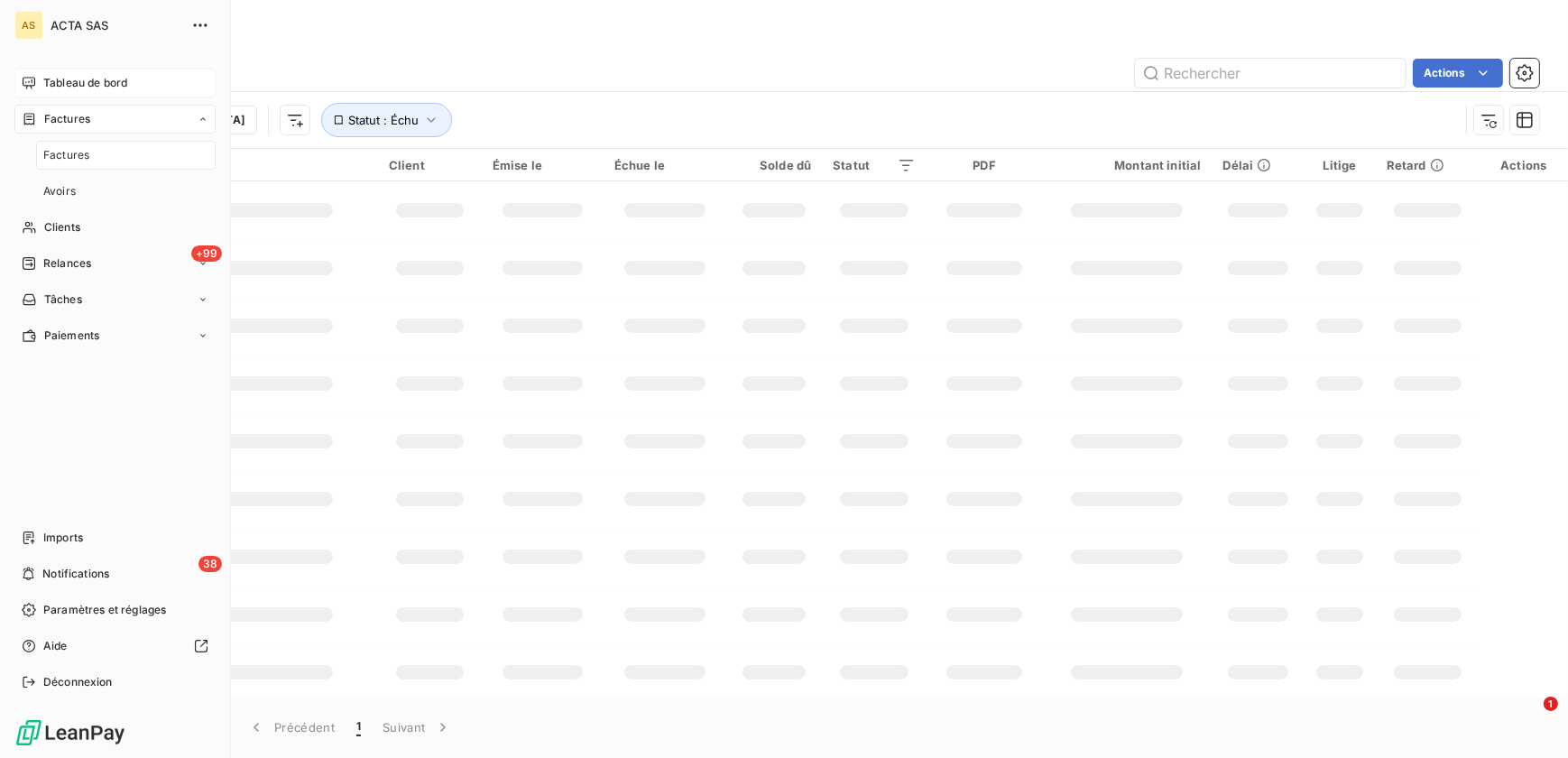
click at [160, 156] on div "Factures" at bounding box center [126, 155] width 180 height 29
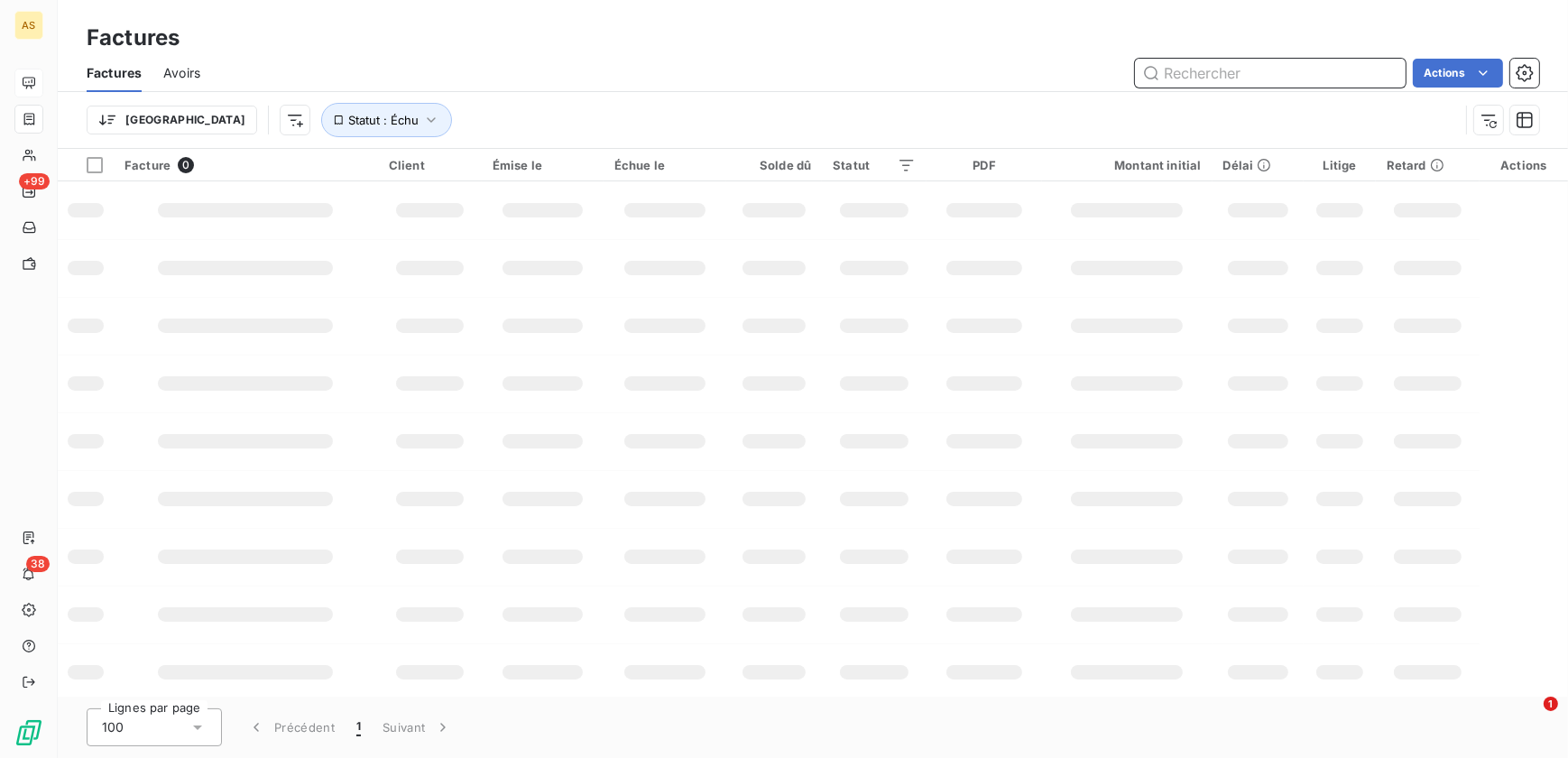
click at [1200, 69] on input "text" at bounding box center [1271, 73] width 270 height 29
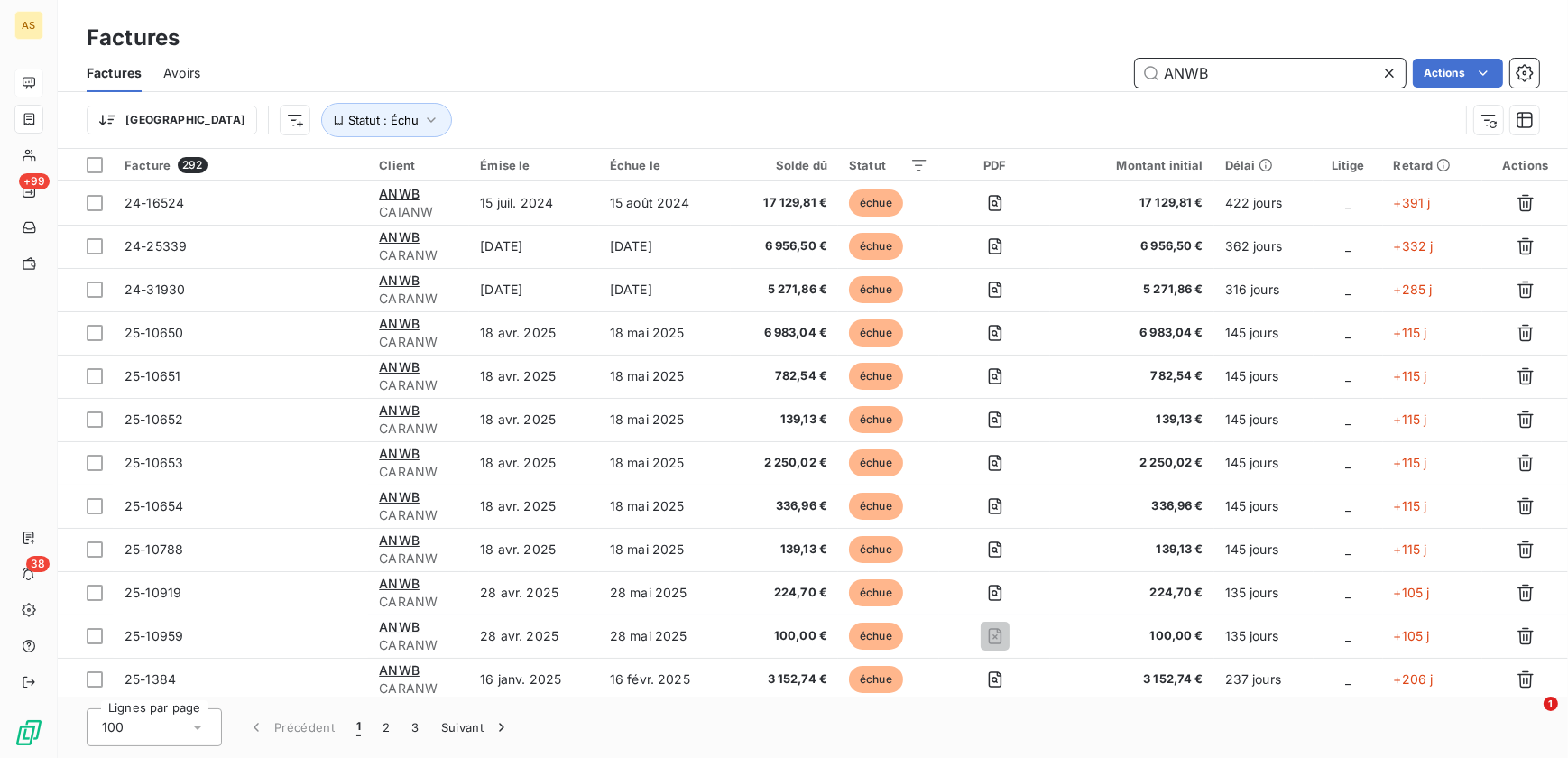
type input "ANWB"
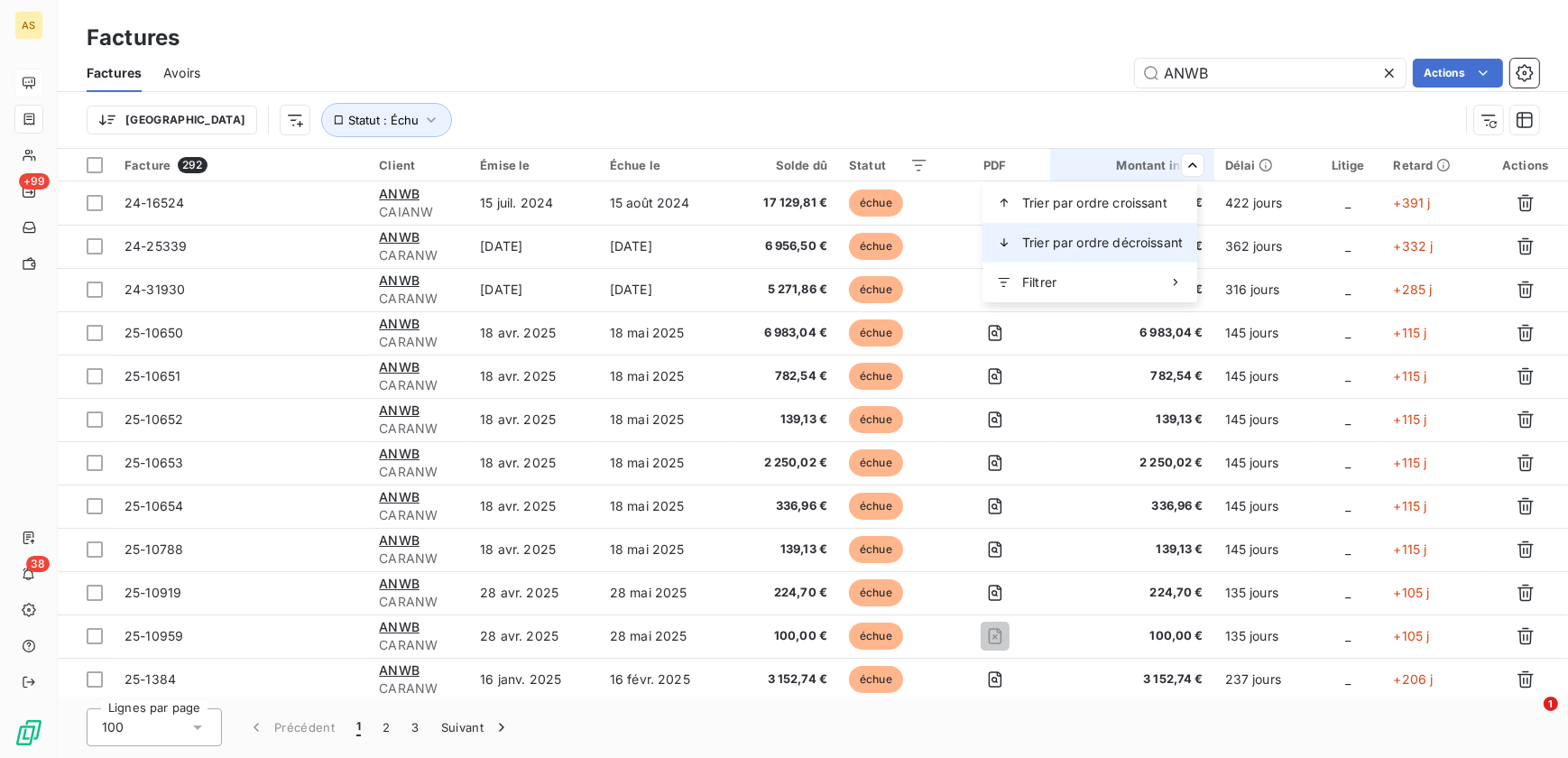
click at [1141, 242] on span "Trier par ordre décroissant" at bounding box center [1103, 242] width 160 height 18
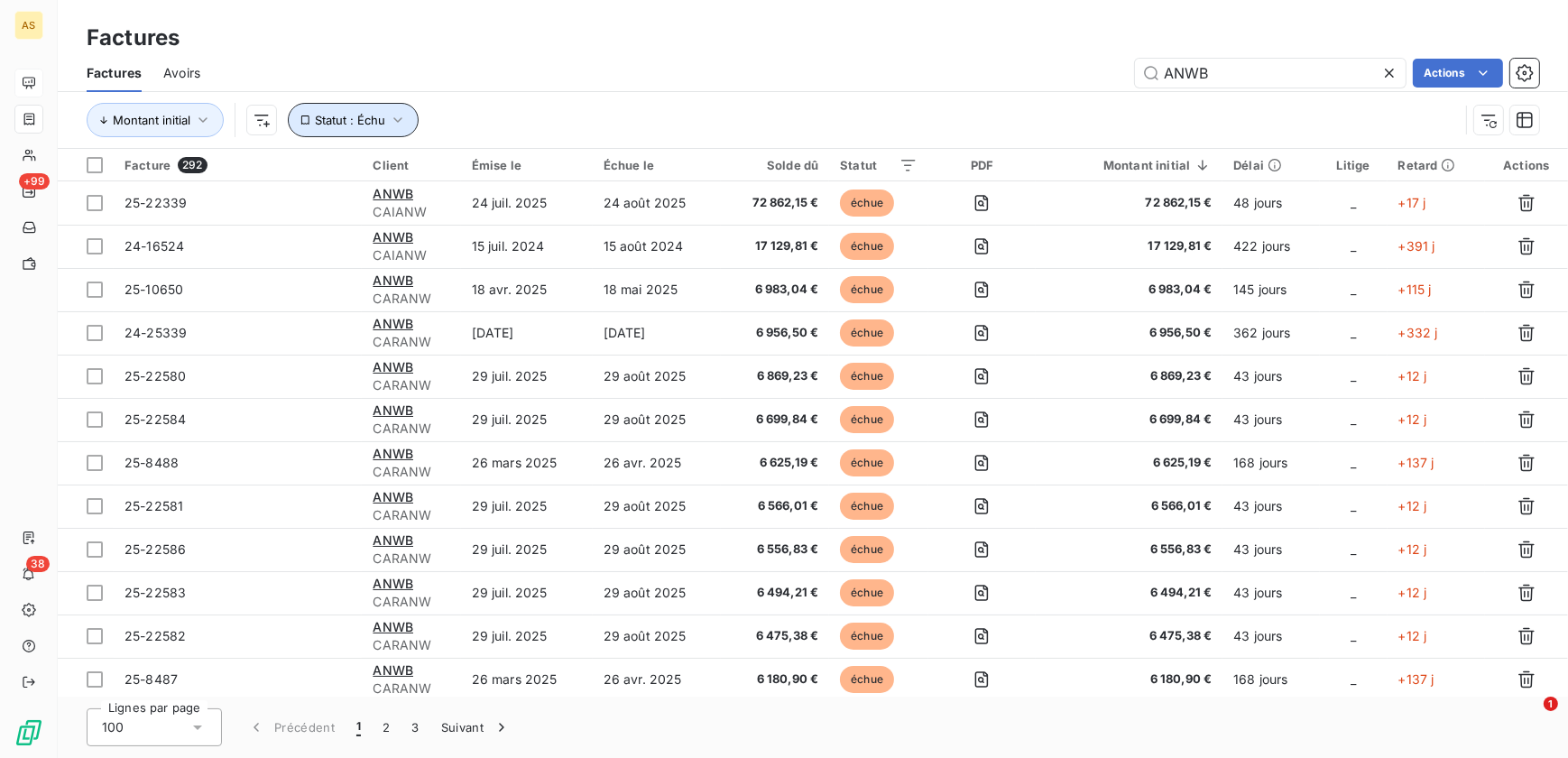
click at [378, 120] on span "Statut : Échu" at bounding box center [351, 119] width 71 height 14
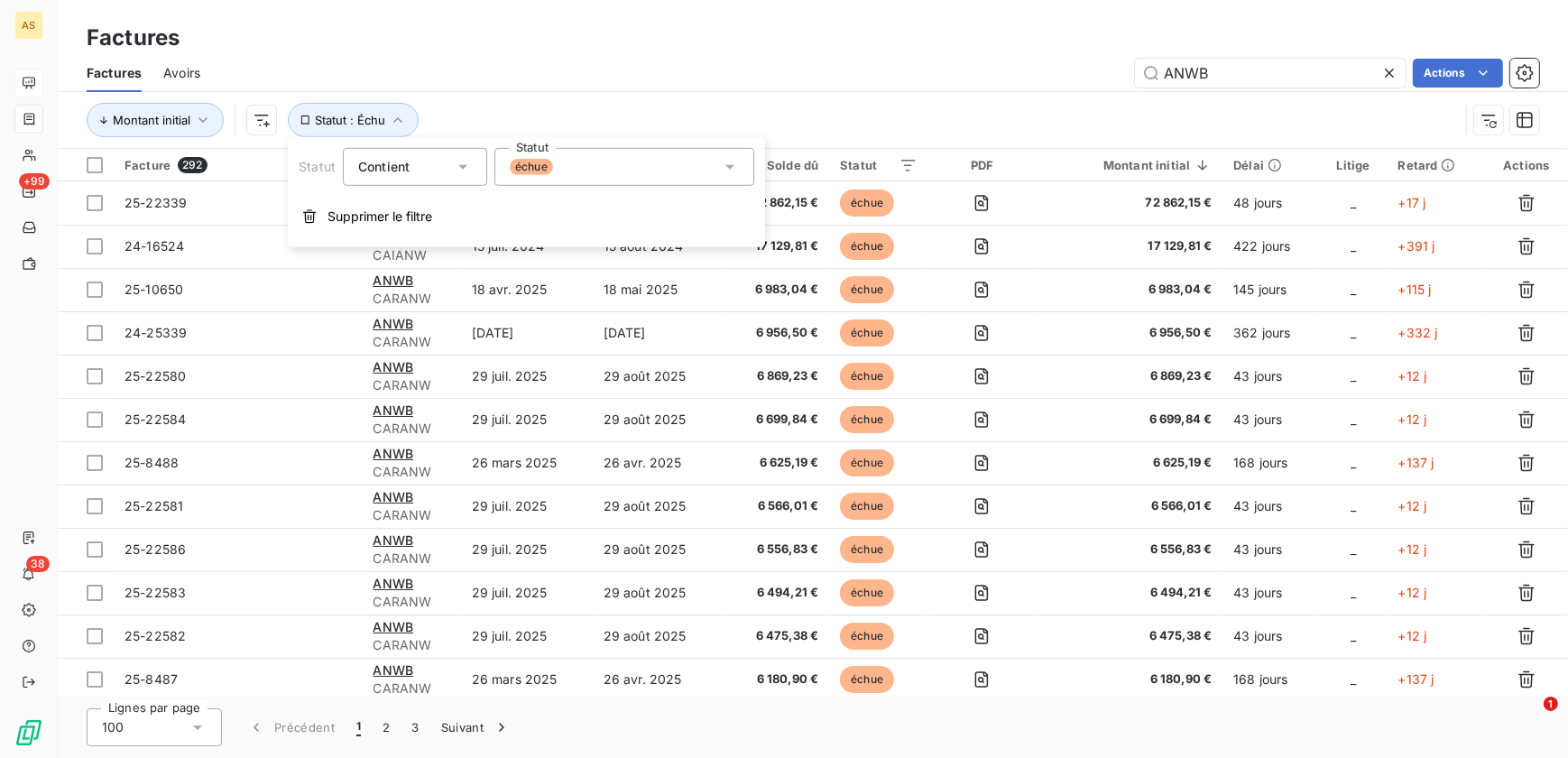
click at [722, 155] on div "échue" at bounding box center [624, 167] width 260 height 38
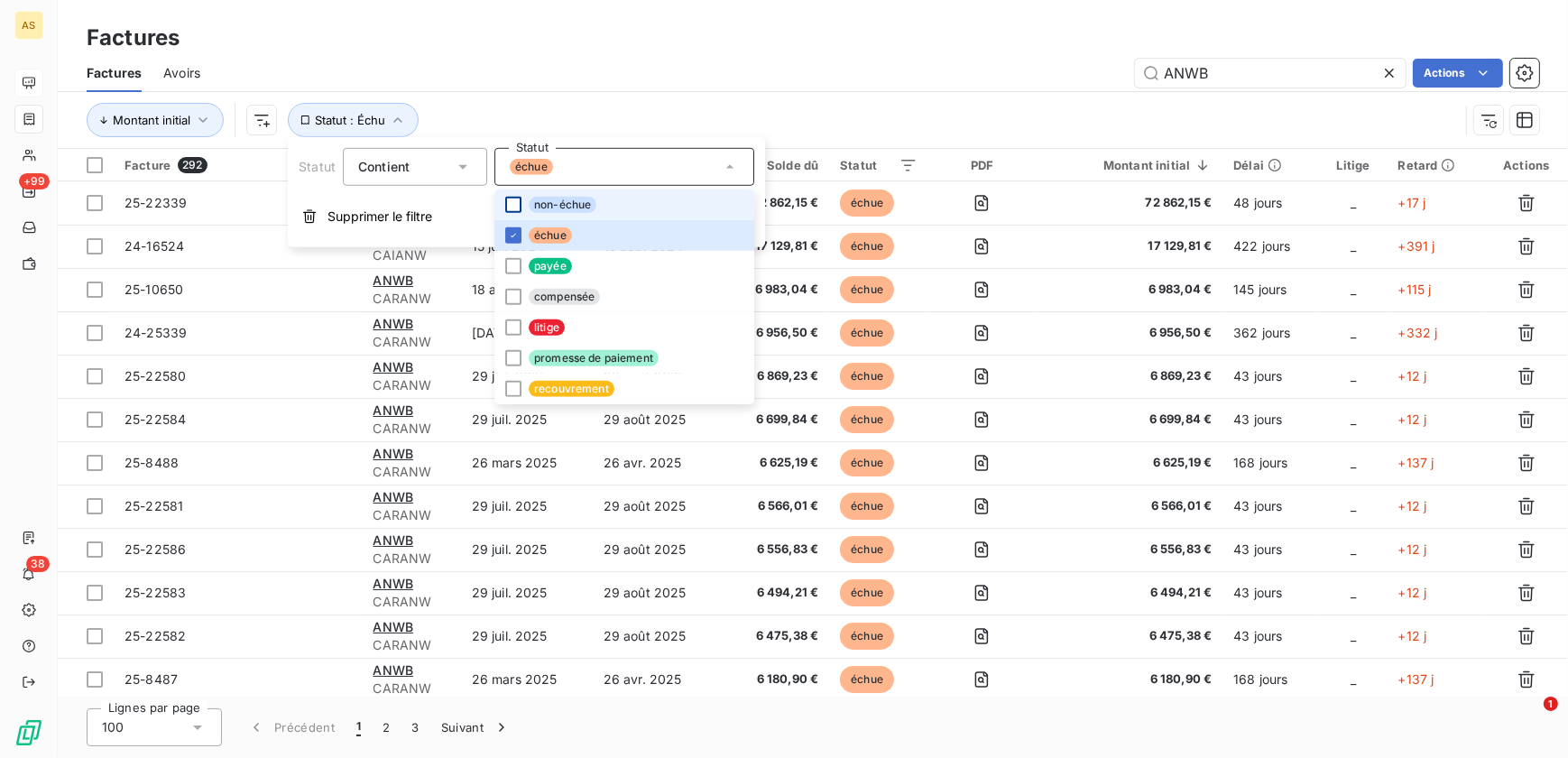
click at [514, 210] on div at bounding box center [513, 204] width 16 height 16
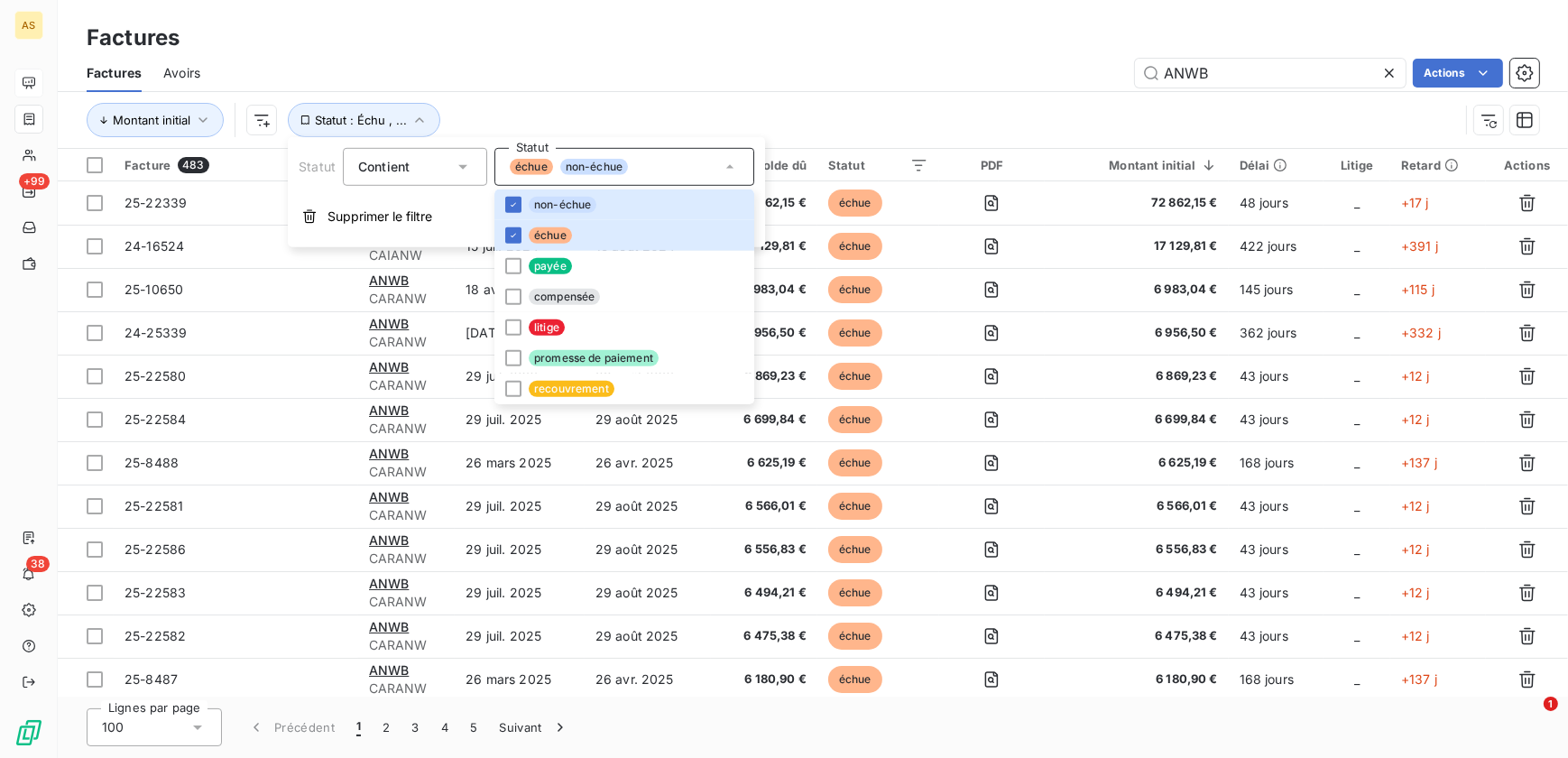
click at [935, 51] on div "Factures" at bounding box center [813, 37] width 1510 height 33
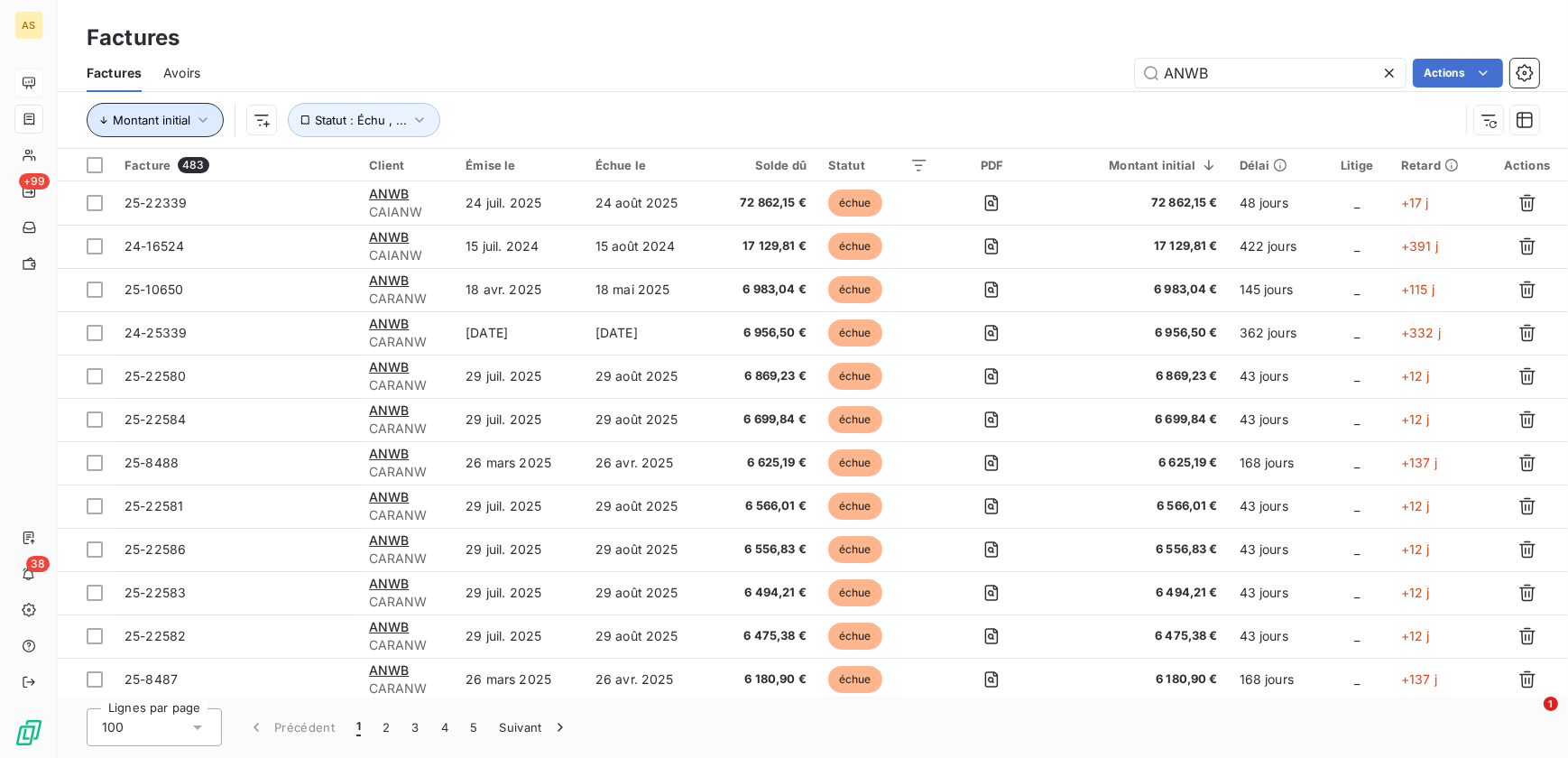
click at [156, 119] on span "Montant initial" at bounding box center [151, 119] width 77 height 14
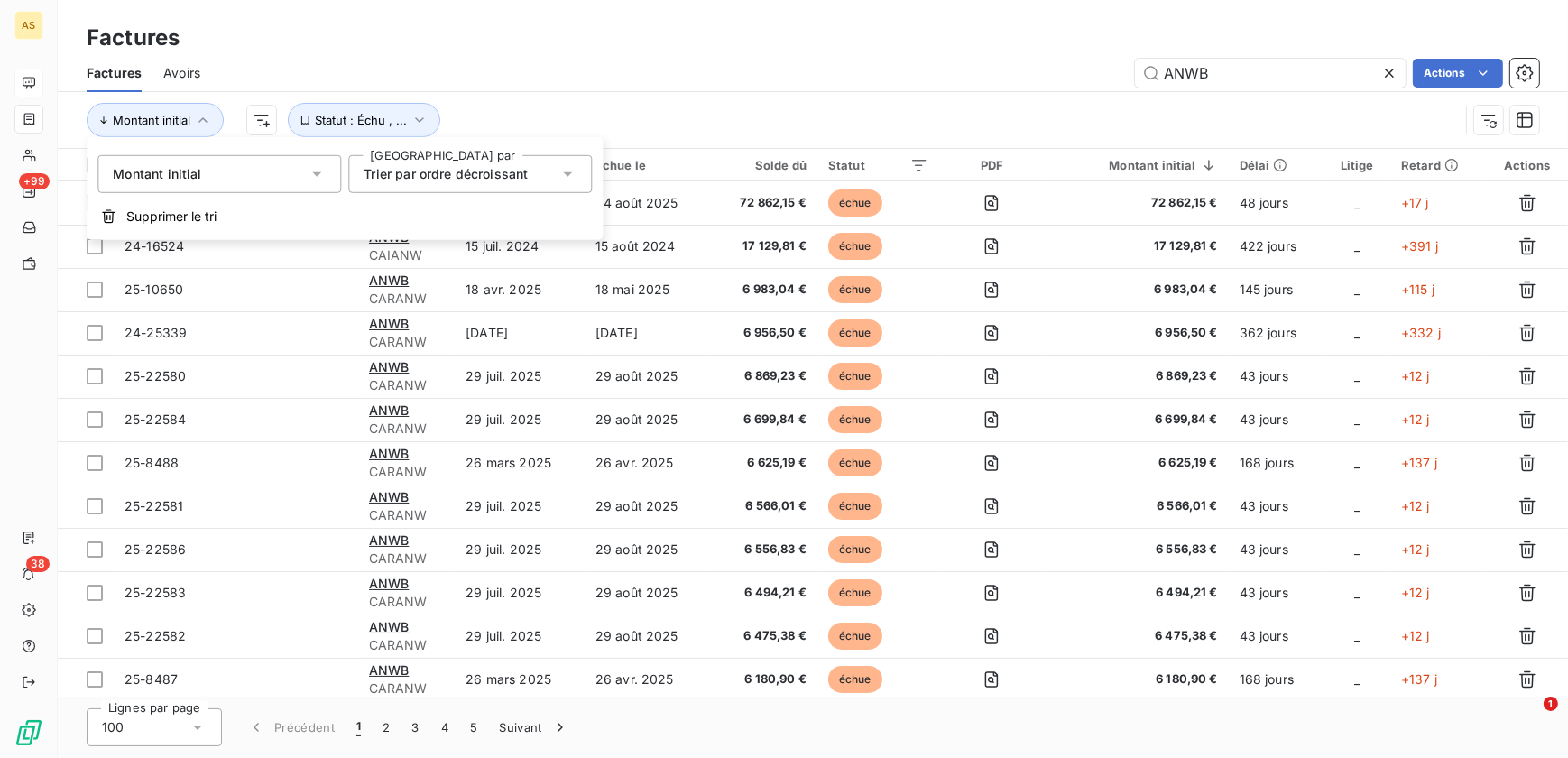
click at [547, 99] on div "Montant initial Statut : Échu , ..." at bounding box center [813, 120] width 1452 height 56
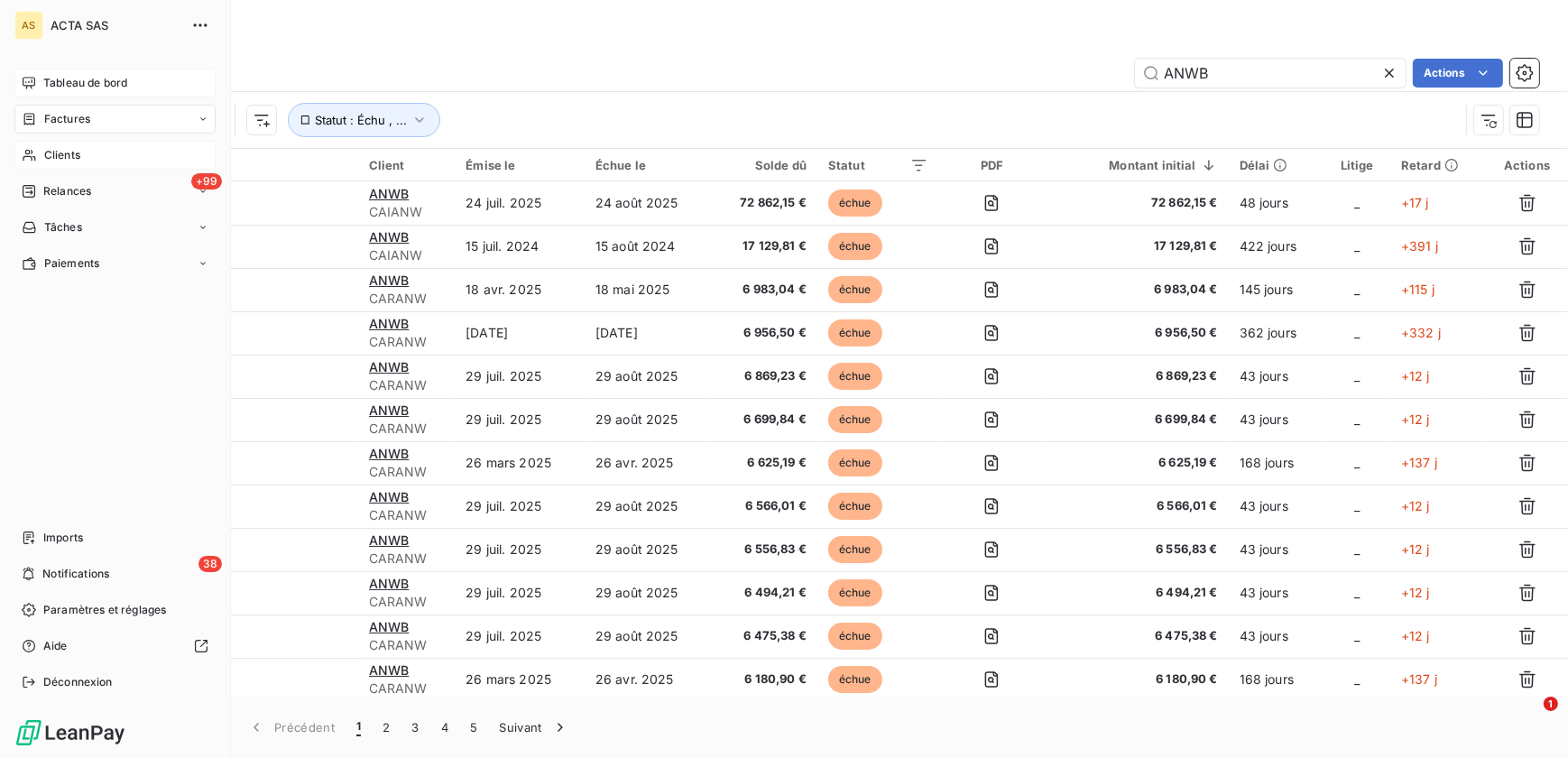
click at [88, 157] on div "Clients" at bounding box center [115, 155] width 201 height 29
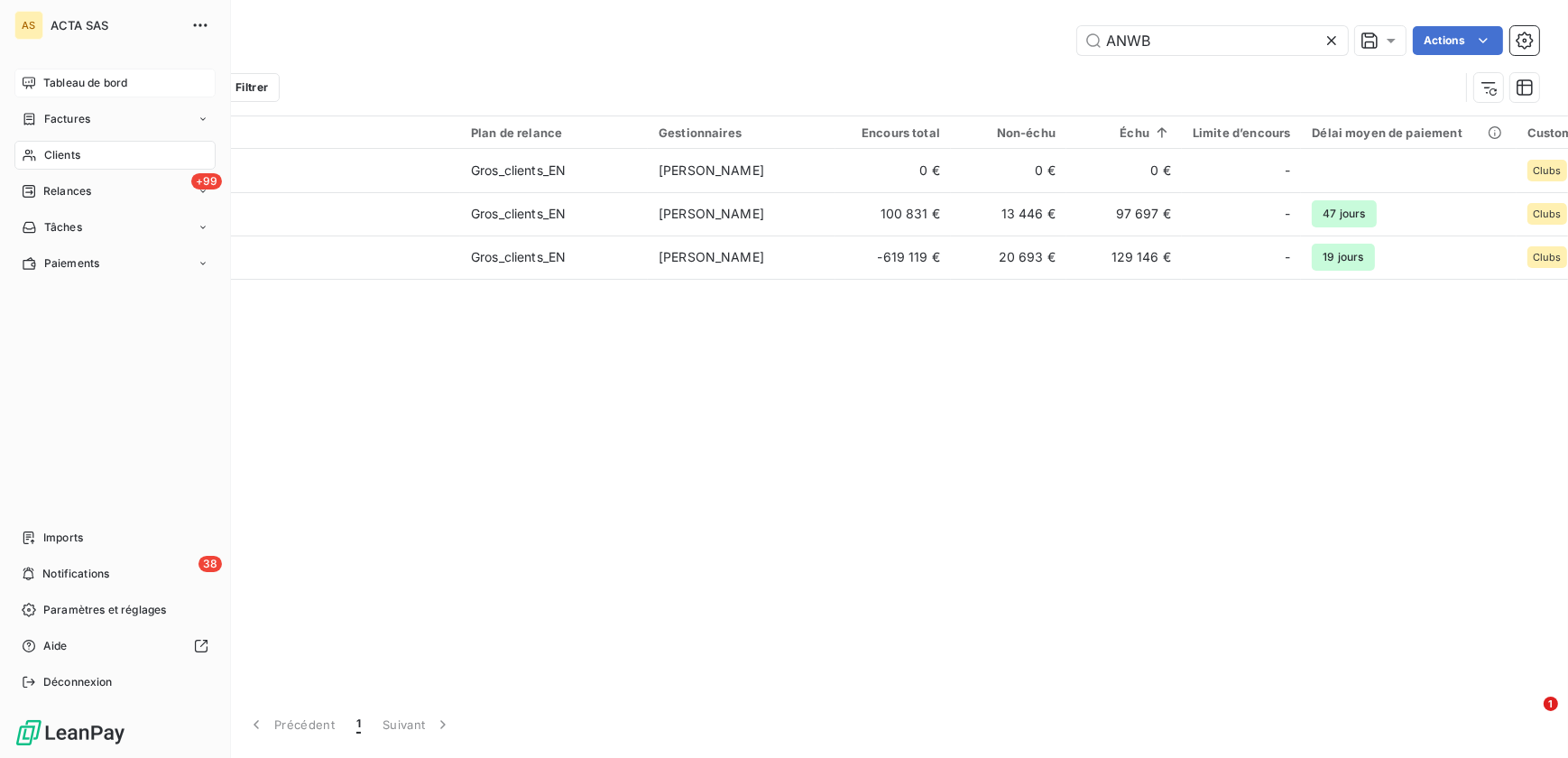
click at [116, 90] on span "Tableau de bord" at bounding box center [85, 82] width 84 height 16
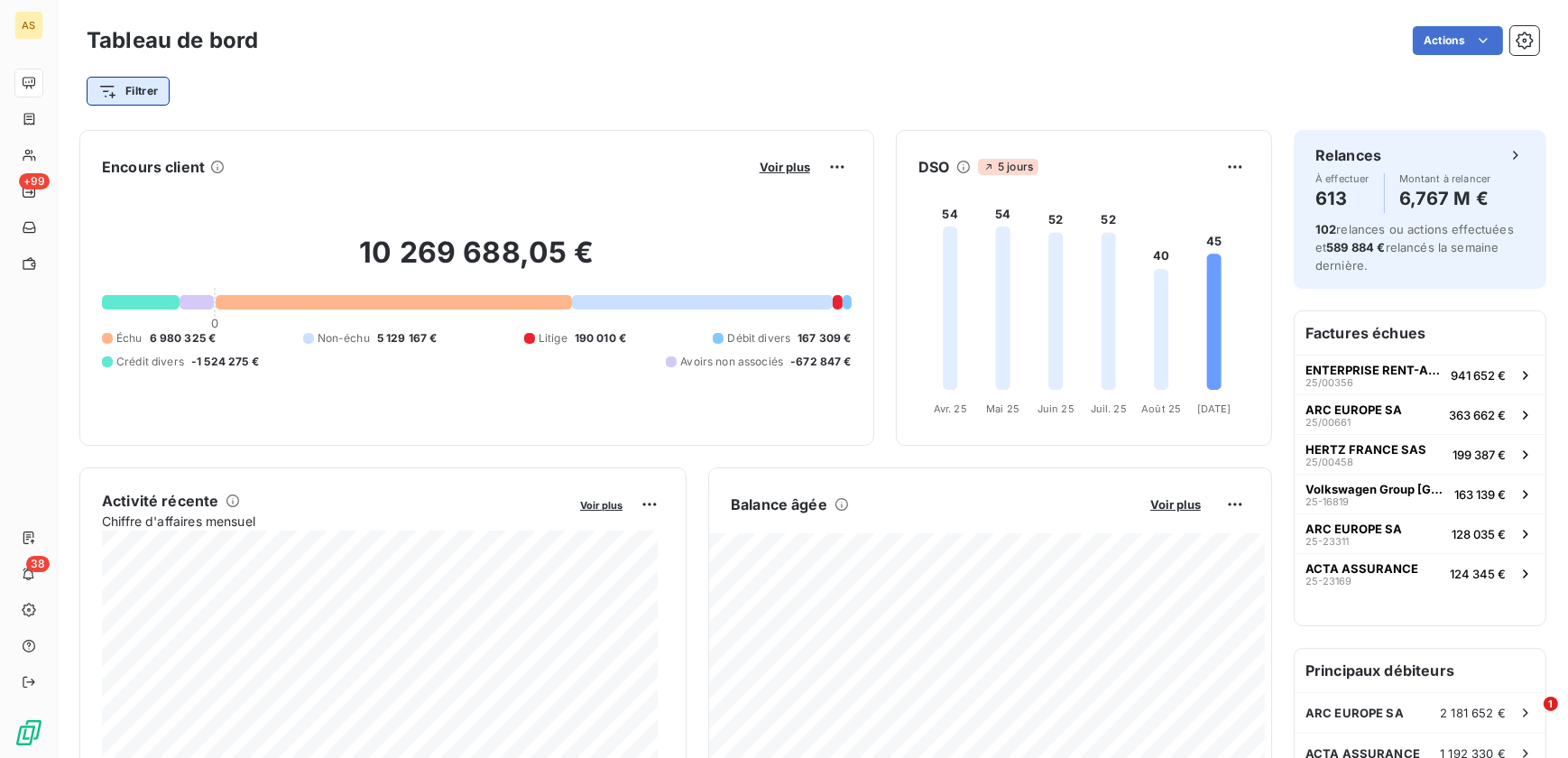
click at [137, 98] on html "AS +99 38 Tableau de bord Actions Filtrer Encours client Voir plus 10 269 688,0…" at bounding box center [784, 379] width 1568 height 758
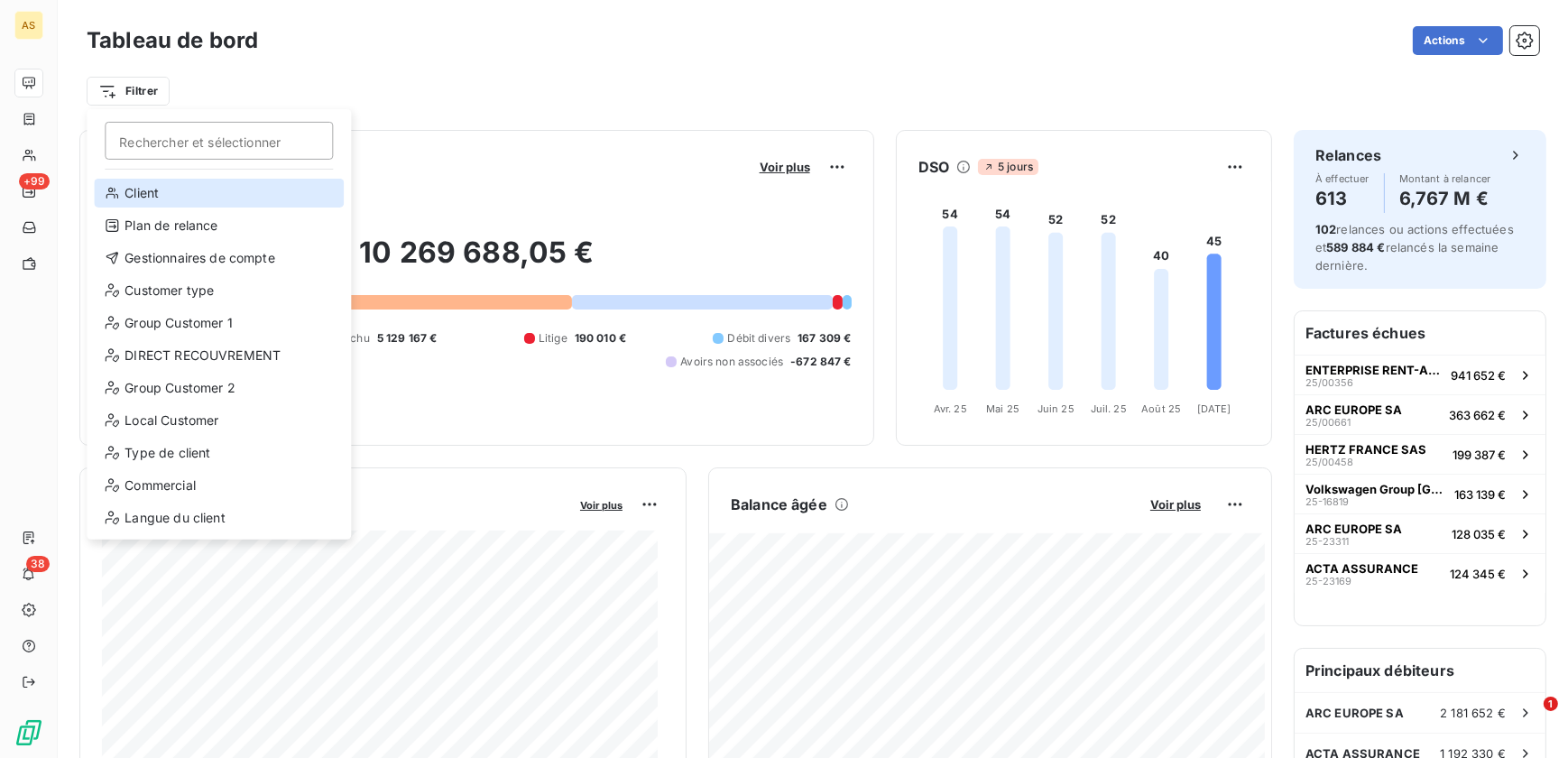
click at [219, 200] on div "Client" at bounding box center [219, 193] width 250 height 29
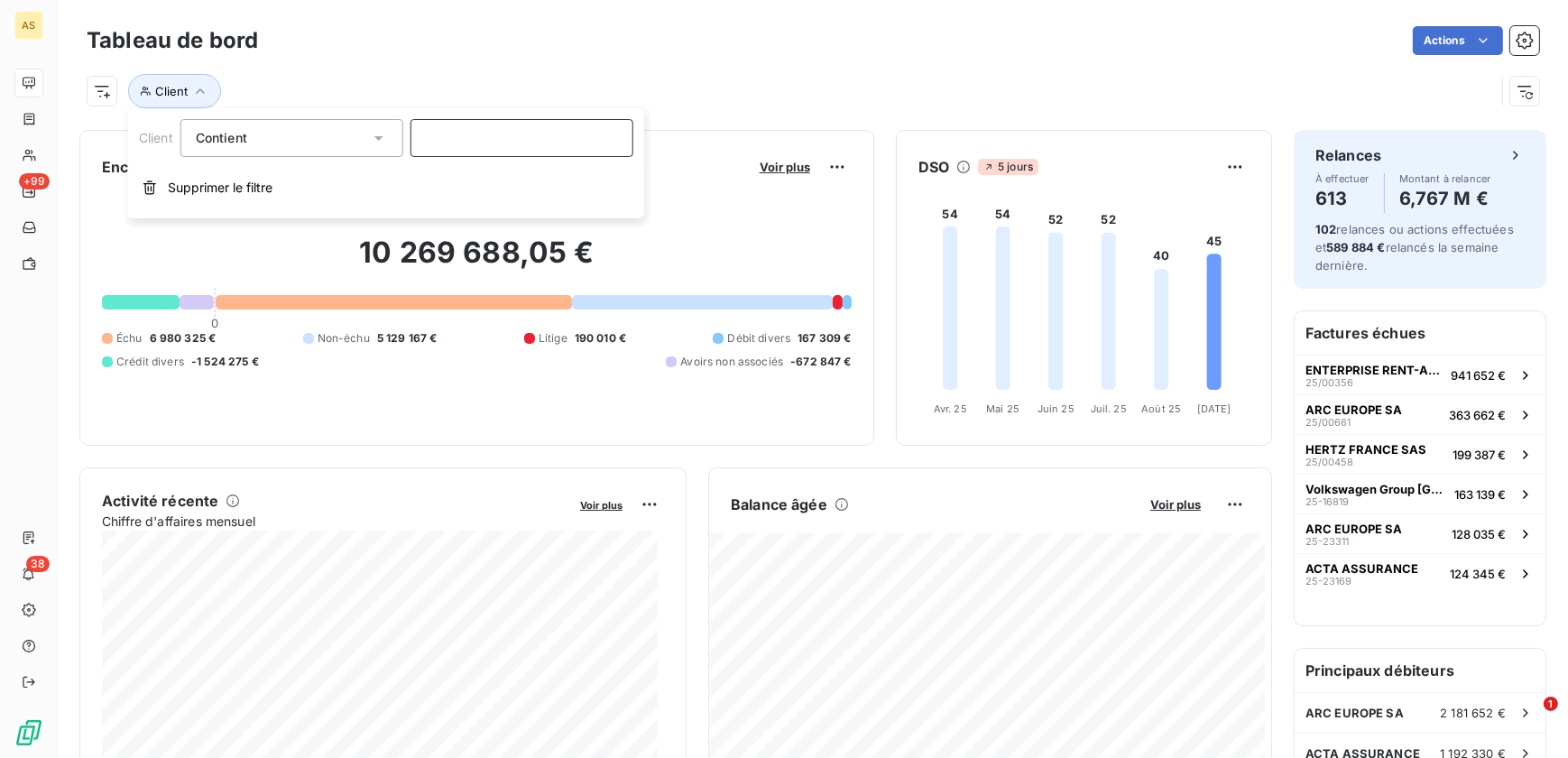
click at [490, 148] on input at bounding box center [521, 138] width 223 height 38
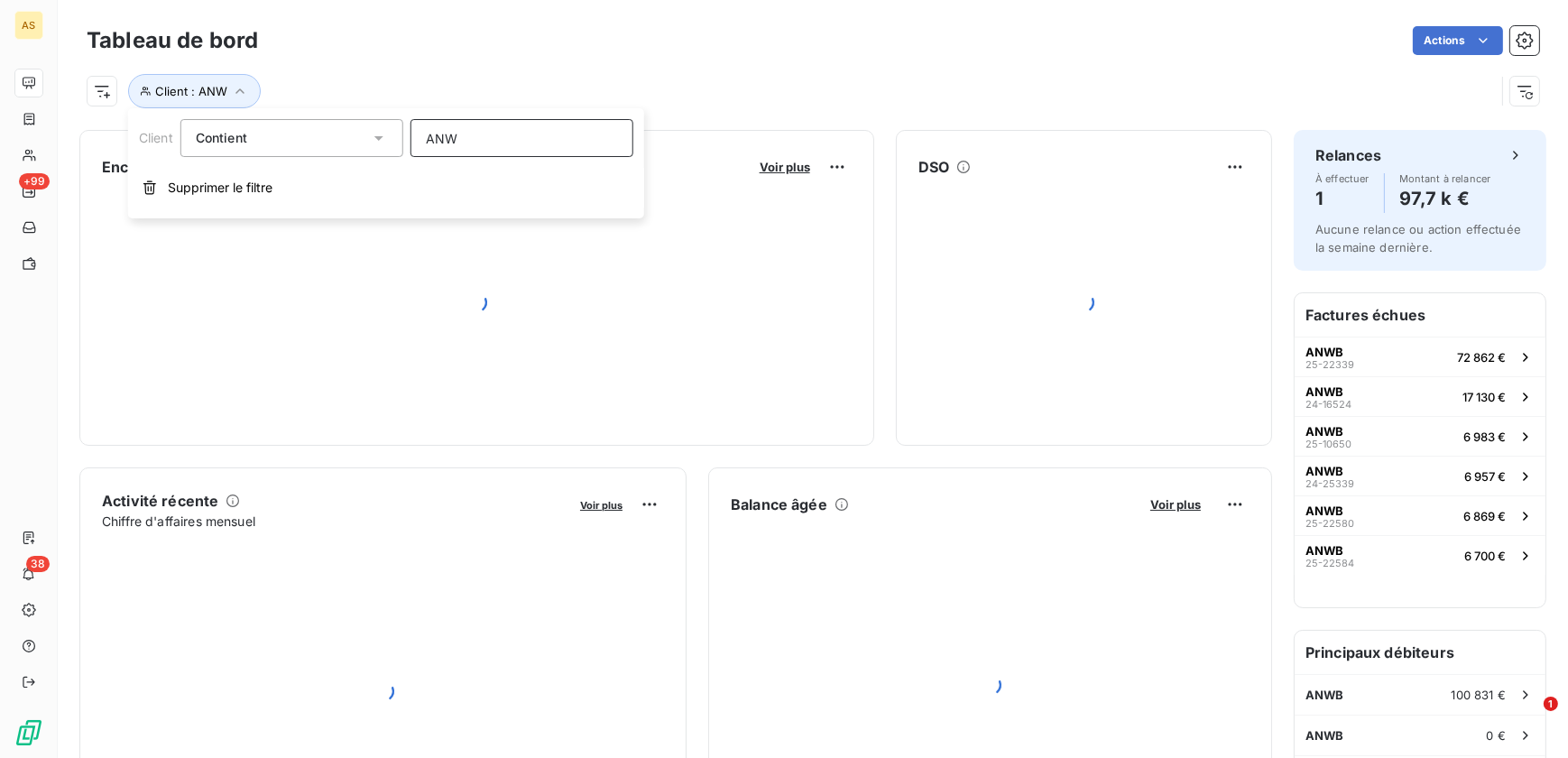
type input "ANWB"
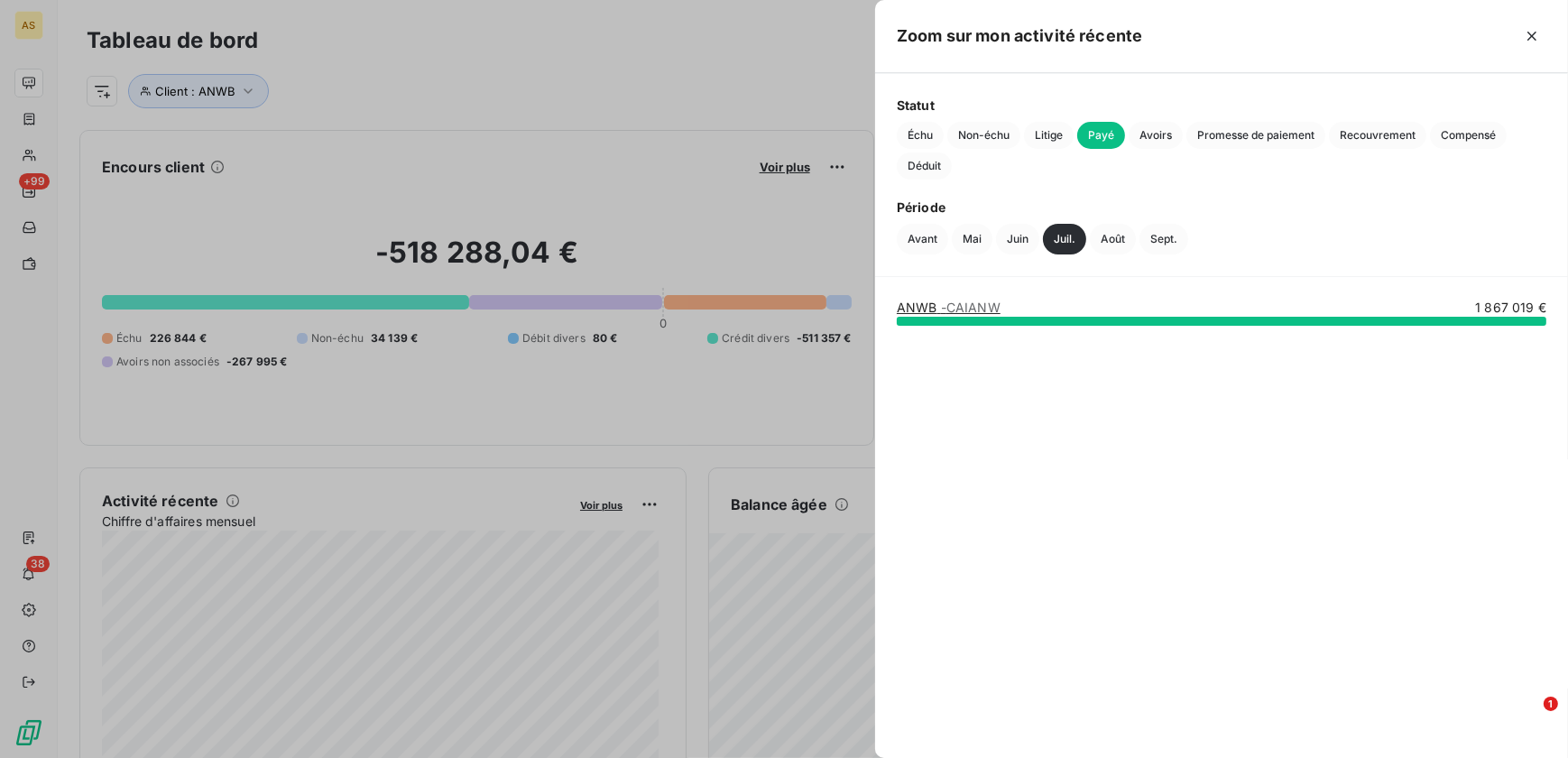
click at [923, 300] on link "ANWB - CAIANW" at bounding box center [948, 307] width 103 height 15
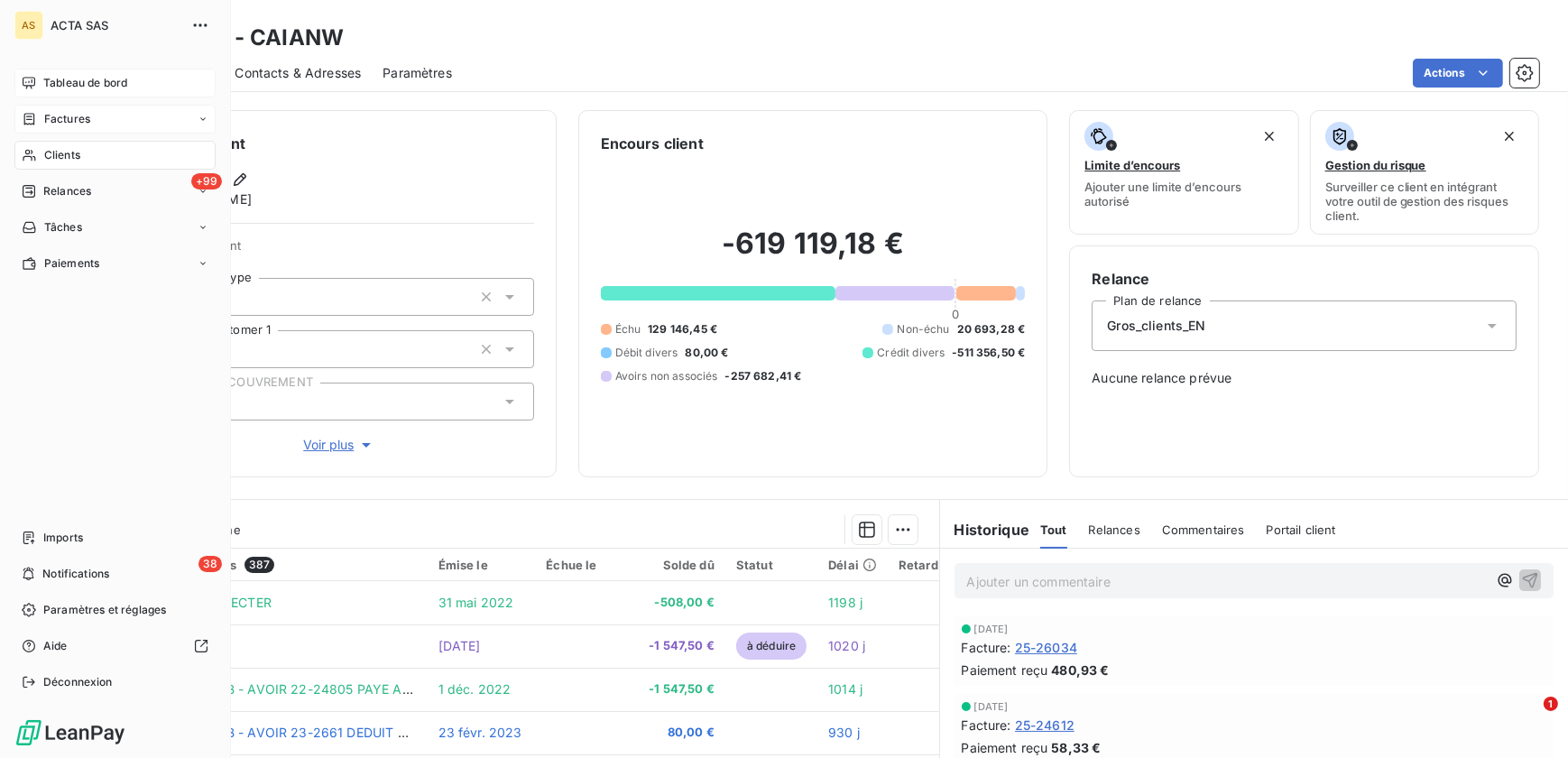
click at [83, 111] on span "Factures" at bounding box center [66, 118] width 46 height 16
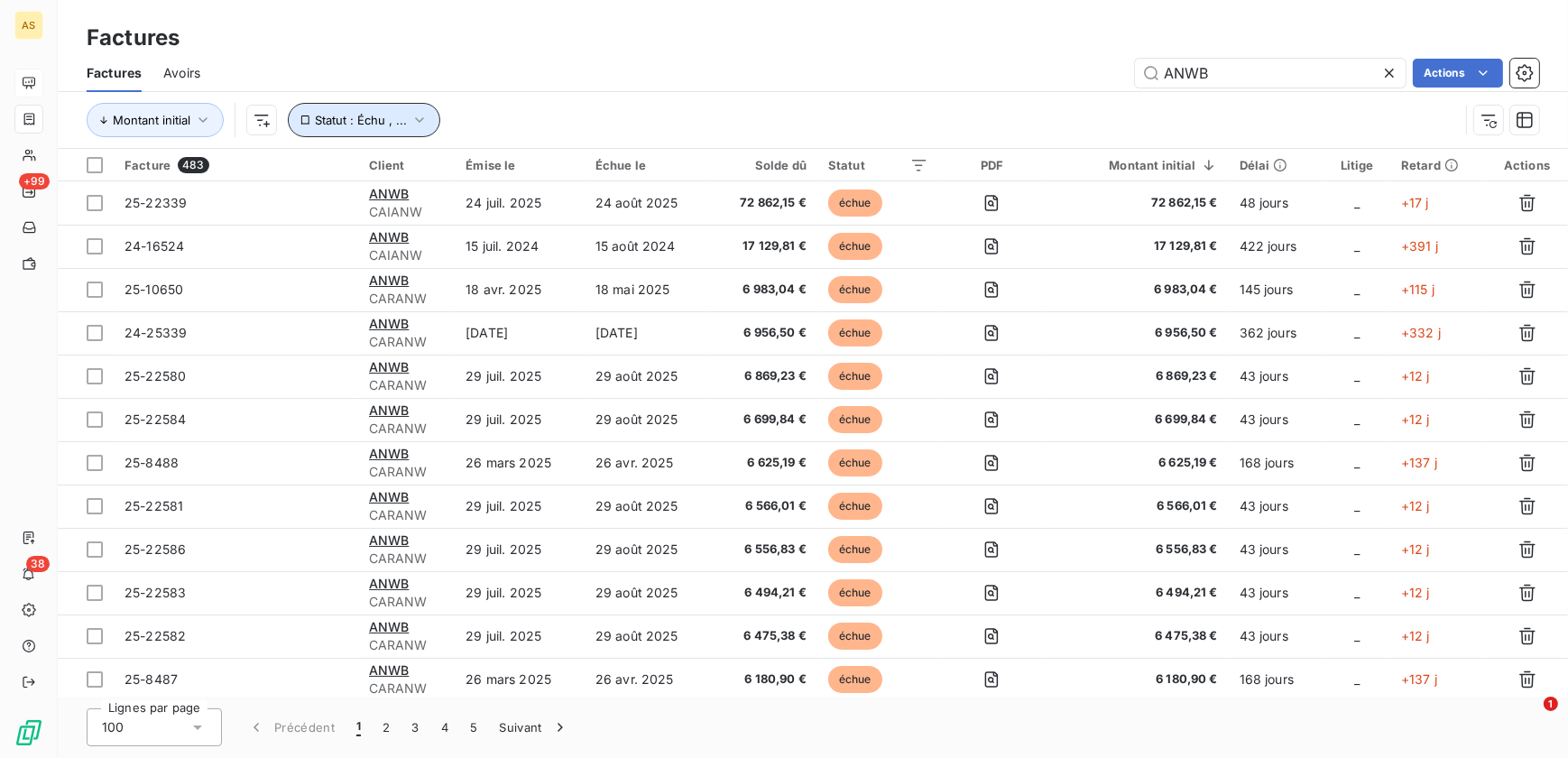
click at [410, 125] on icon "button" at bounding box center [419, 119] width 18 height 18
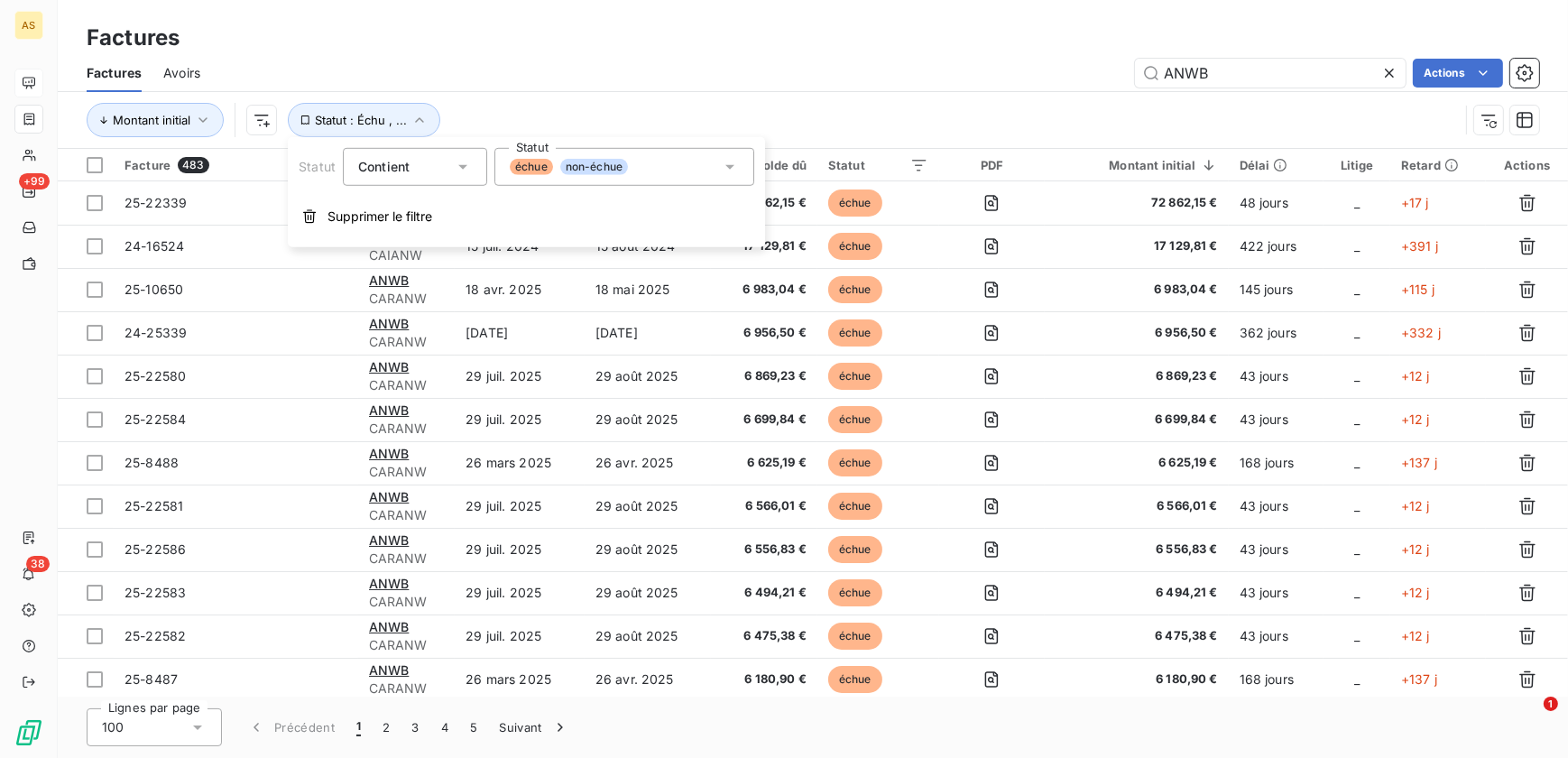
click at [734, 173] on icon at bounding box center [729, 166] width 18 height 18
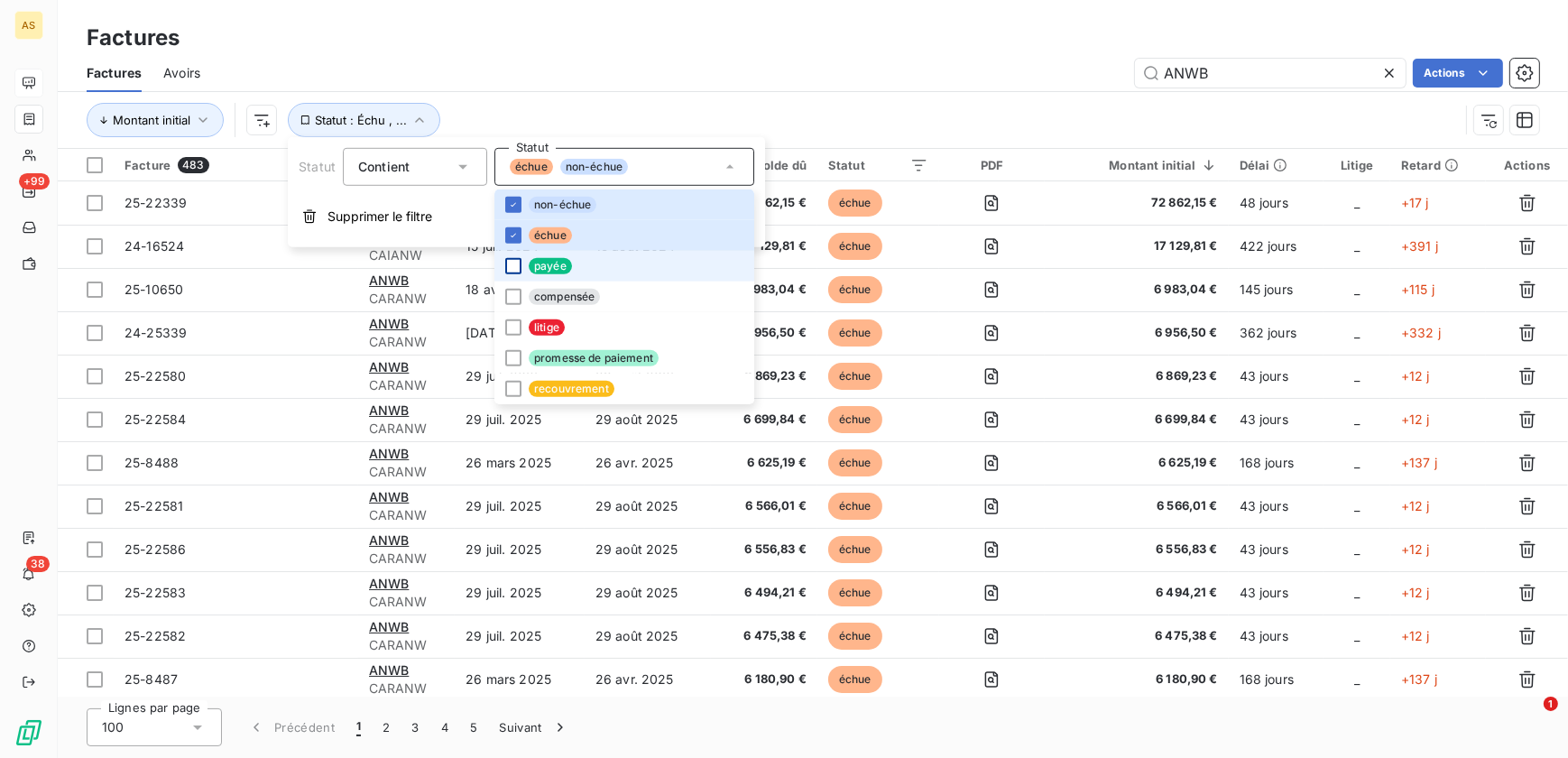
click at [512, 268] on div at bounding box center [513, 266] width 16 height 16
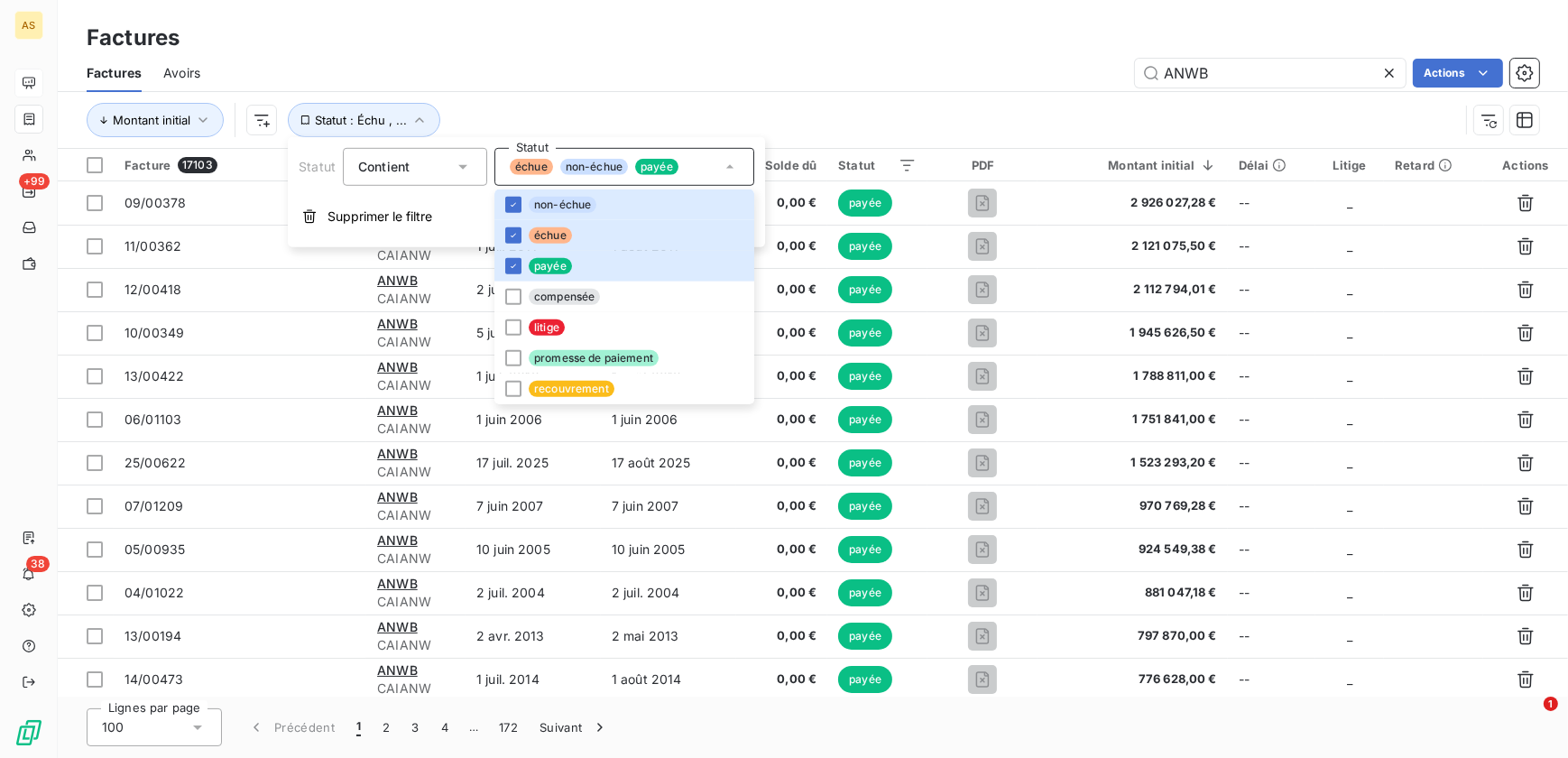
click at [824, 81] on div "ANWB Actions" at bounding box center [880, 73] width 1317 height 29
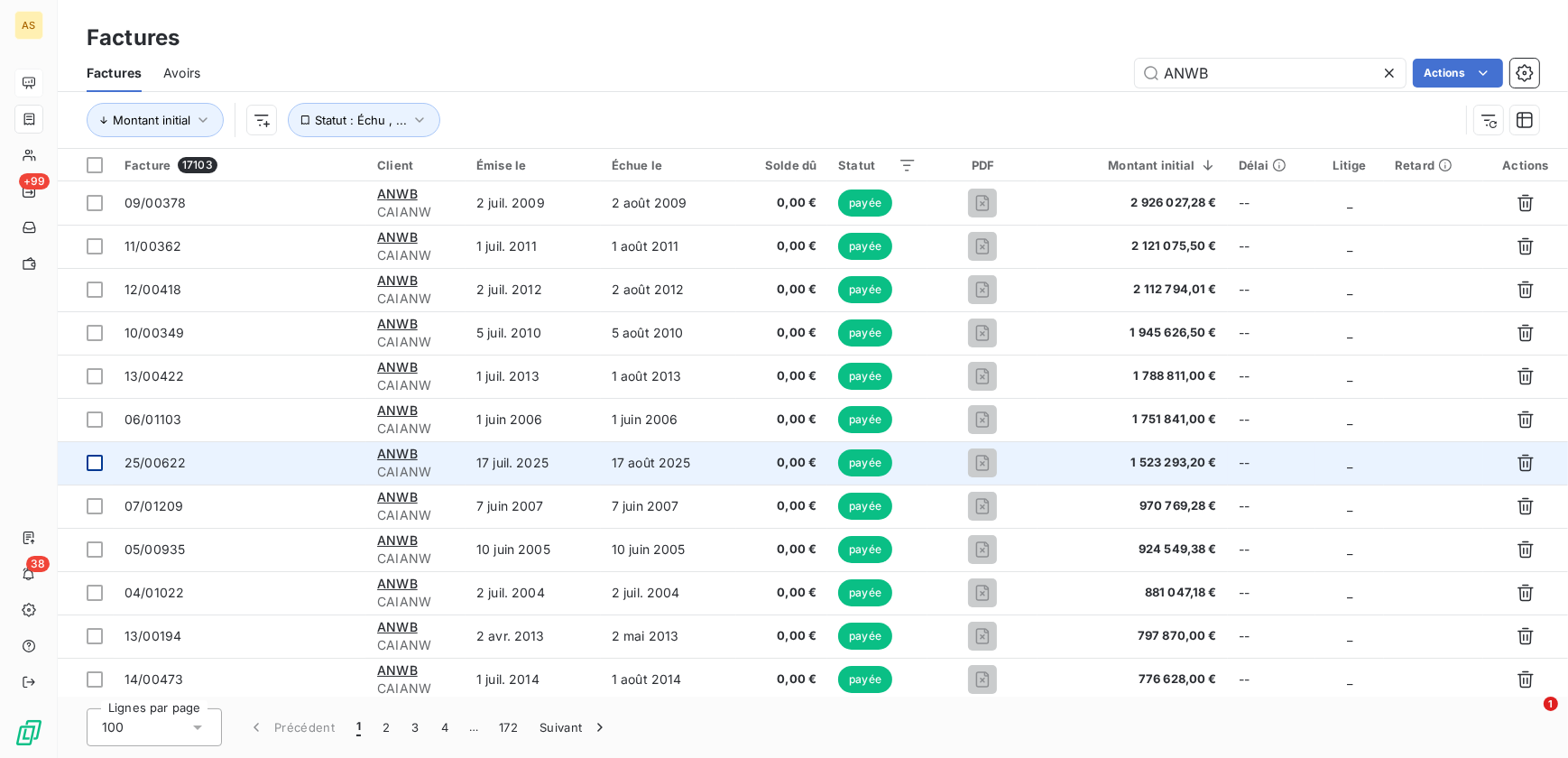
click at [100, 462] on div at bounding box center [94, 462] width 16 height 16
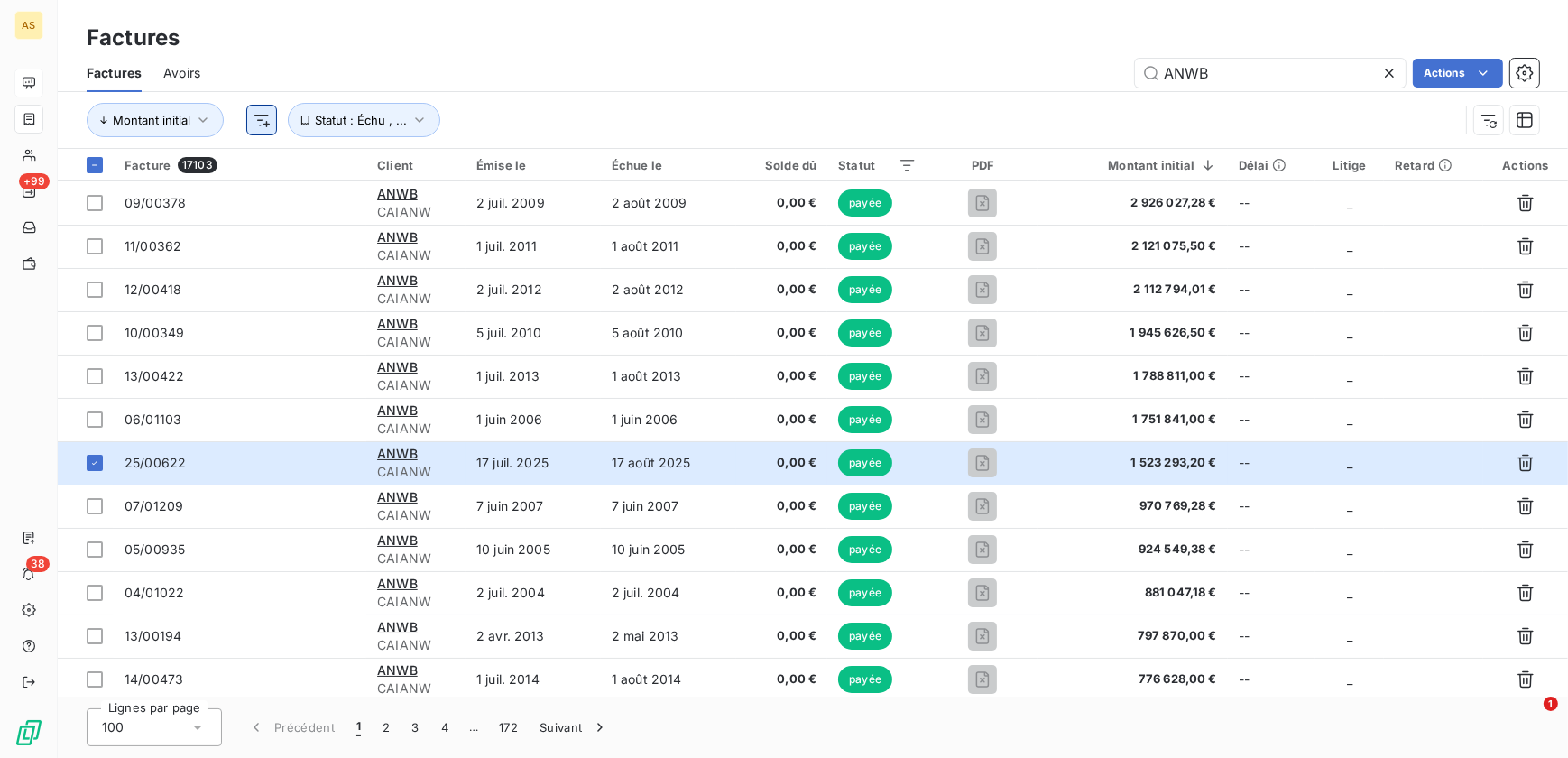
click at [262, 124] on html "AS +99 38 Factures Factures Avoirs ANWB Actions Montant initial Statut : Échu ,…" at bounding box center [784, 379] width 1568 height 758
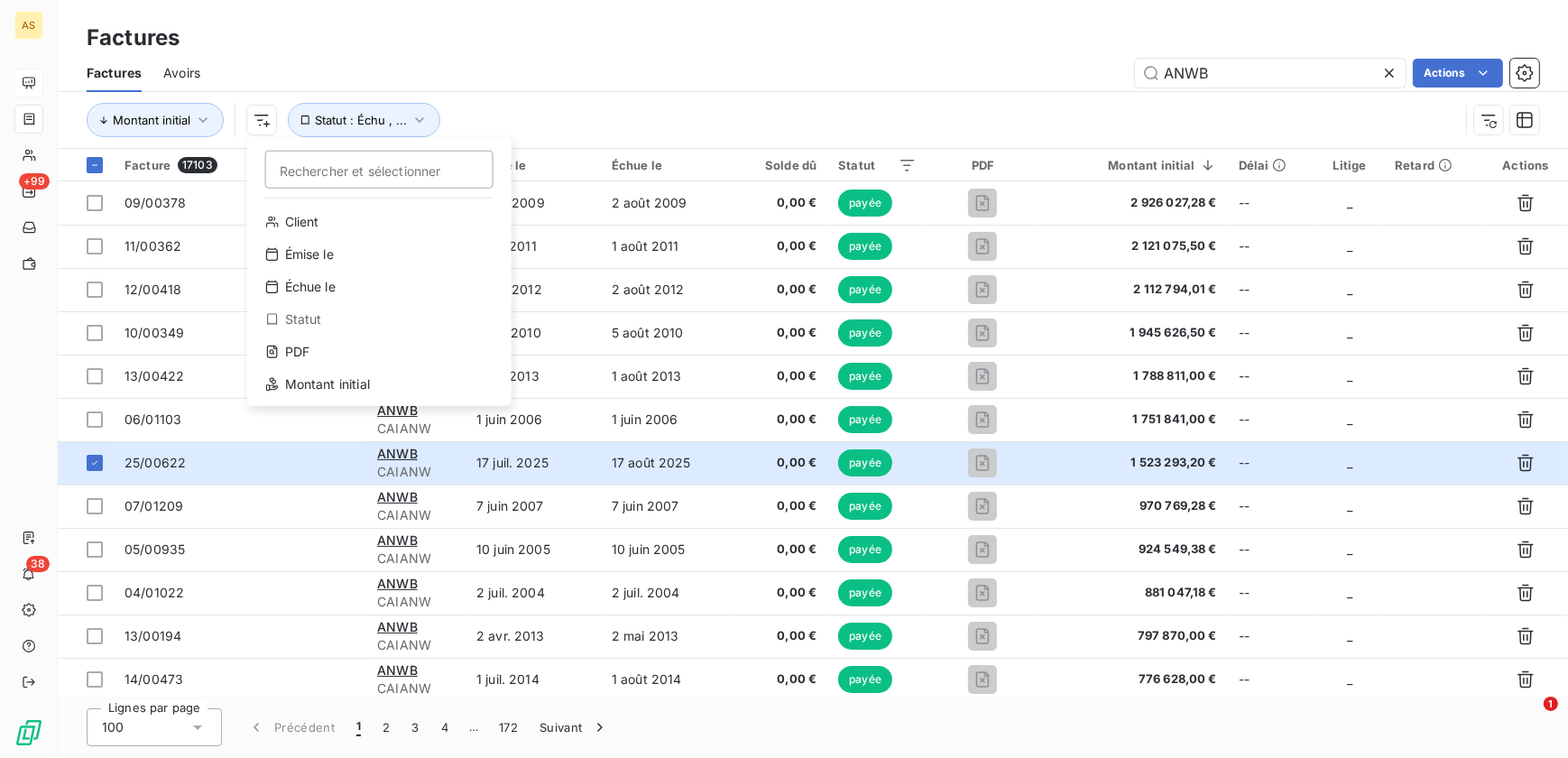
click at [616, 135] on html "AS +99 38 Factures Factures Avoirs ANWB Actions Montant initial Rechercher et s…" at bounding box center [784, 379] width 1568 height 758
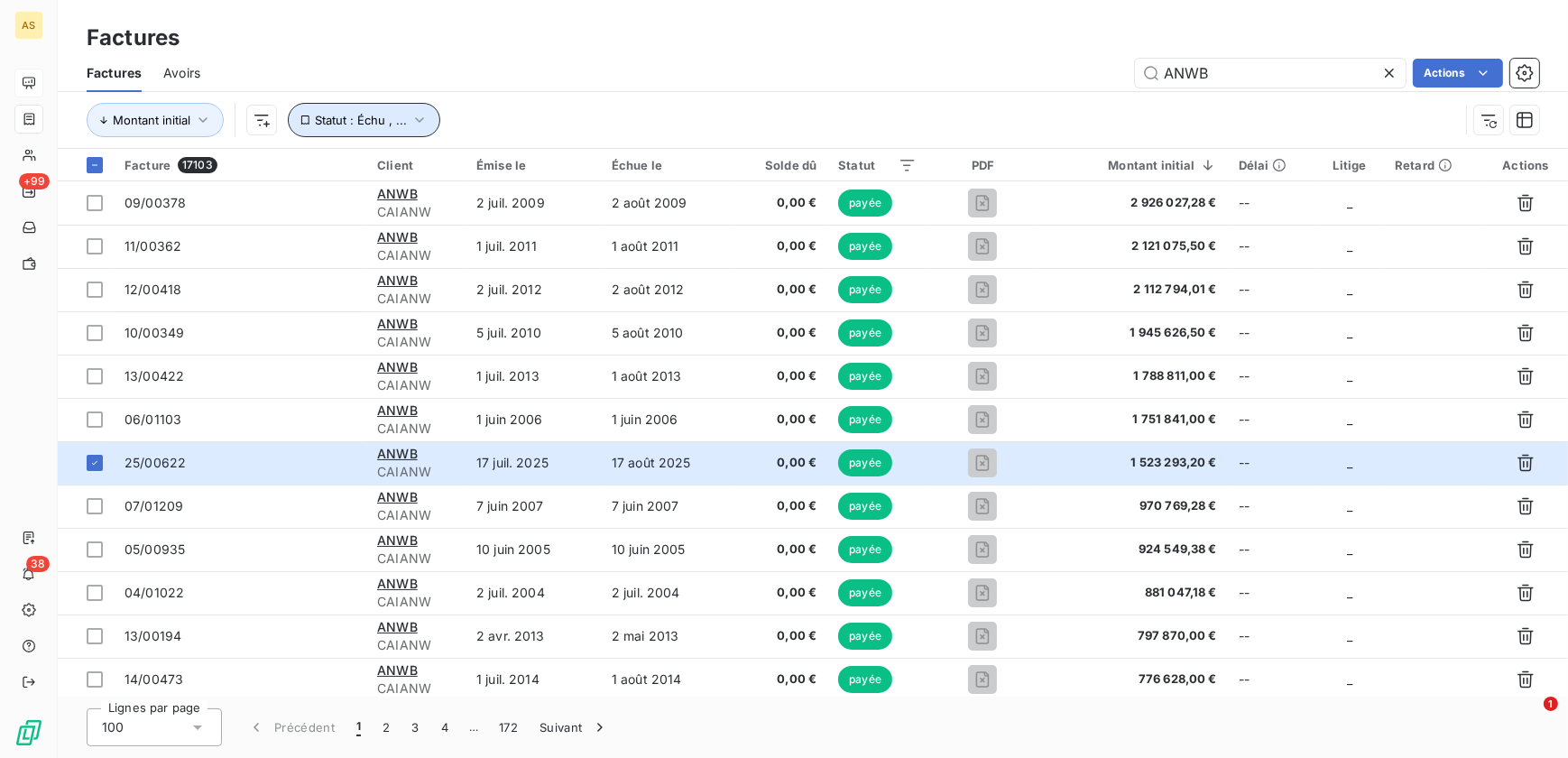
click at [411, 125] on icon "button" at bounding box center [419, 119] width 18 height 18
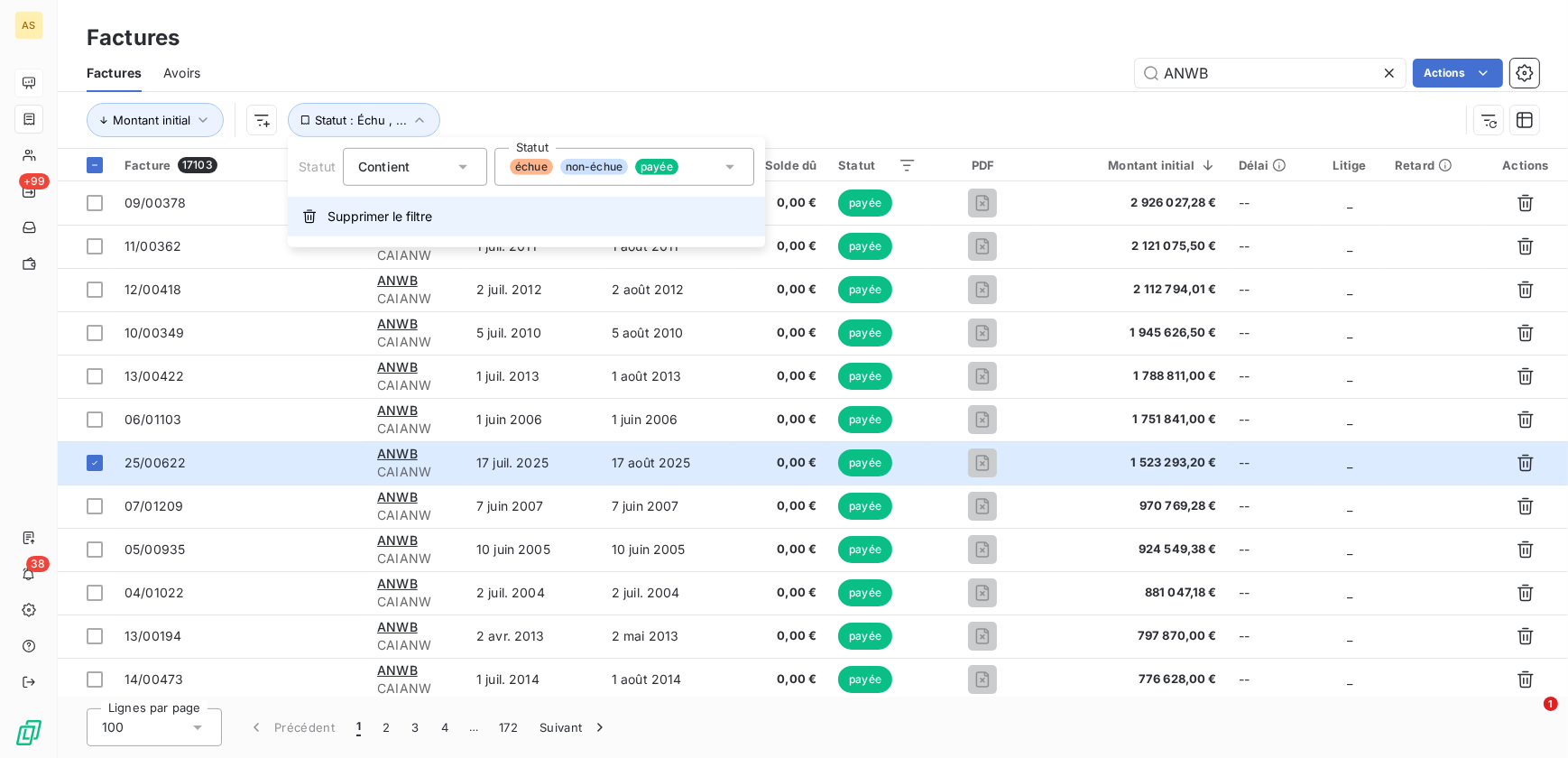
click at [406, 221] on span "Supprimer le filtre" at bounding box center [379, 216] width 104 height 18
